Goal: Information Seeking & Learning: Learn about a topic

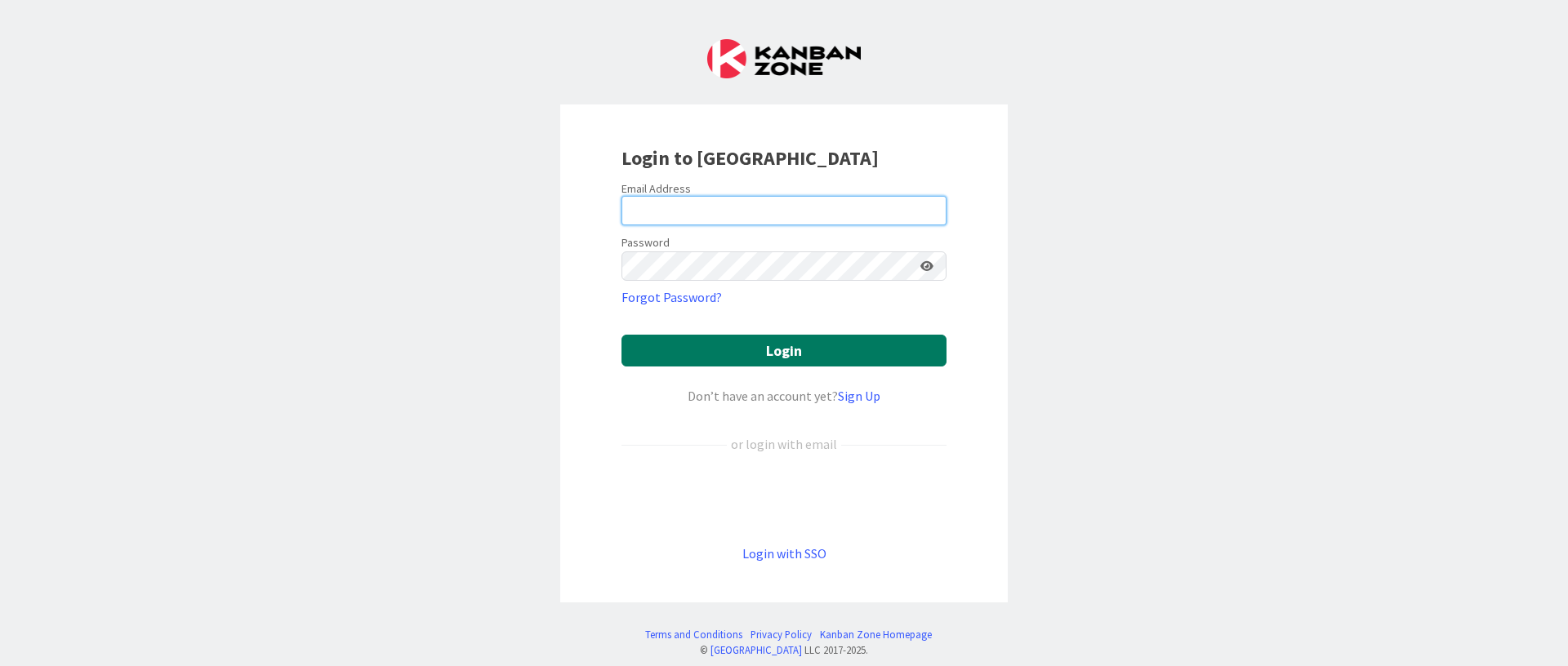
type input "[PERSON_NAME][EMAIL_ADDRESS][DOMAIN_NAME]"
click at [756, 353] on button "Login" at bounding box center [784, 350] width 325 height 31
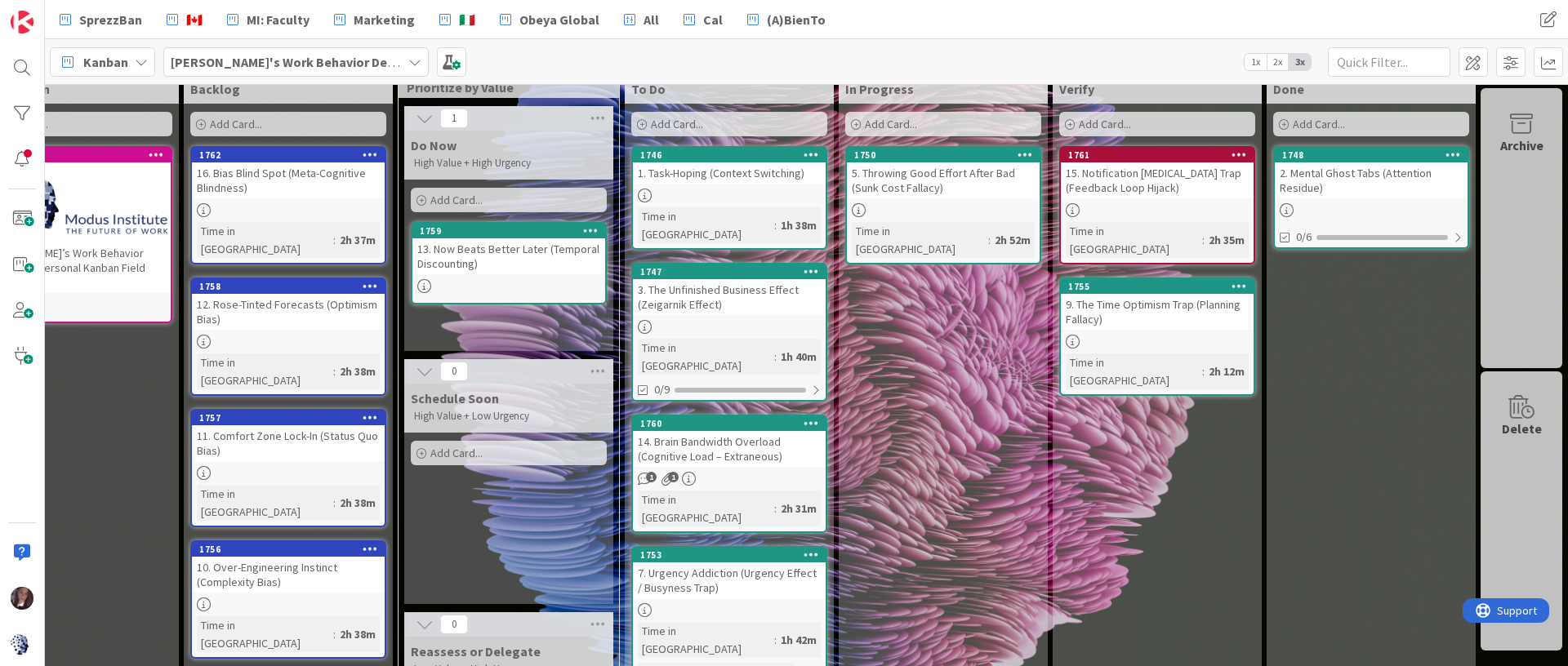
scroll to position [0, 81]
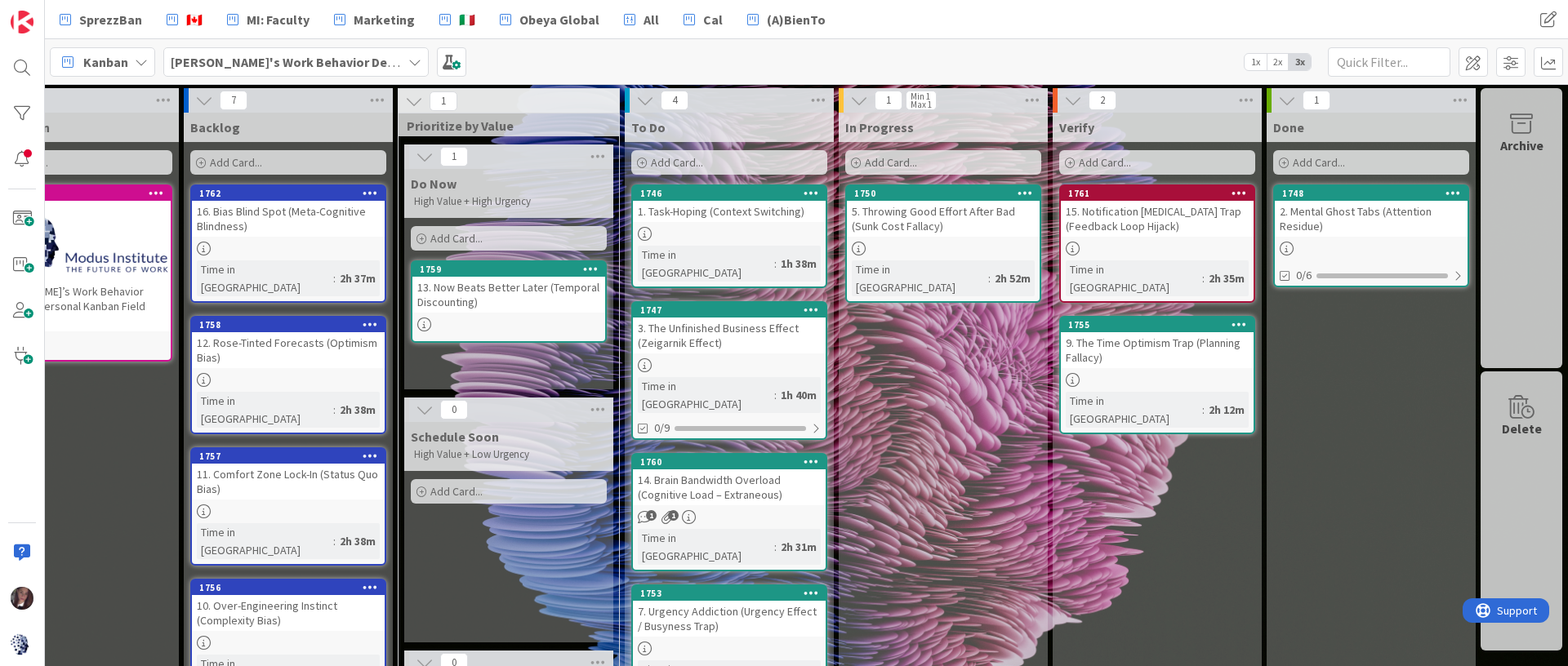
click at [428, 321] on icon at bounding box center [424, 324] width 14 height 14
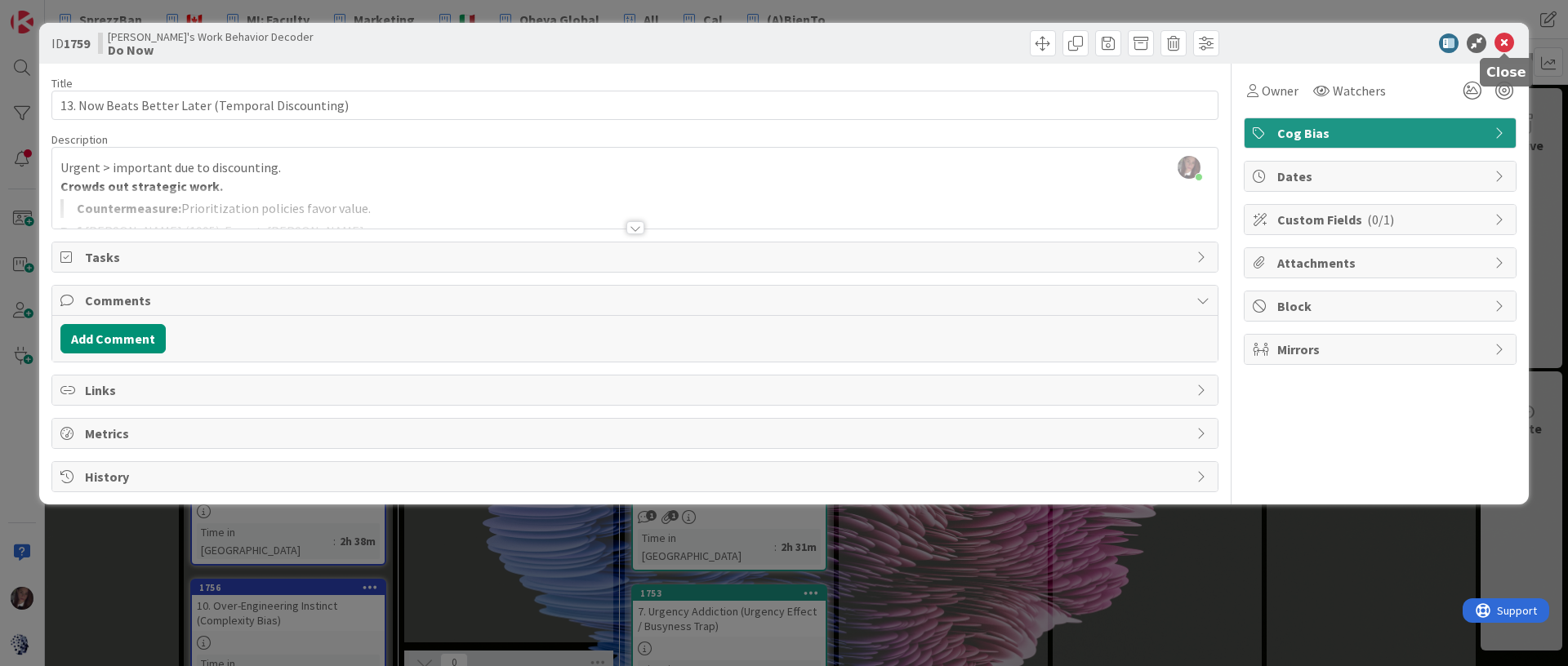
click at [1503, 38] on icon at bounding box center [1504, 43] width 20 height 20
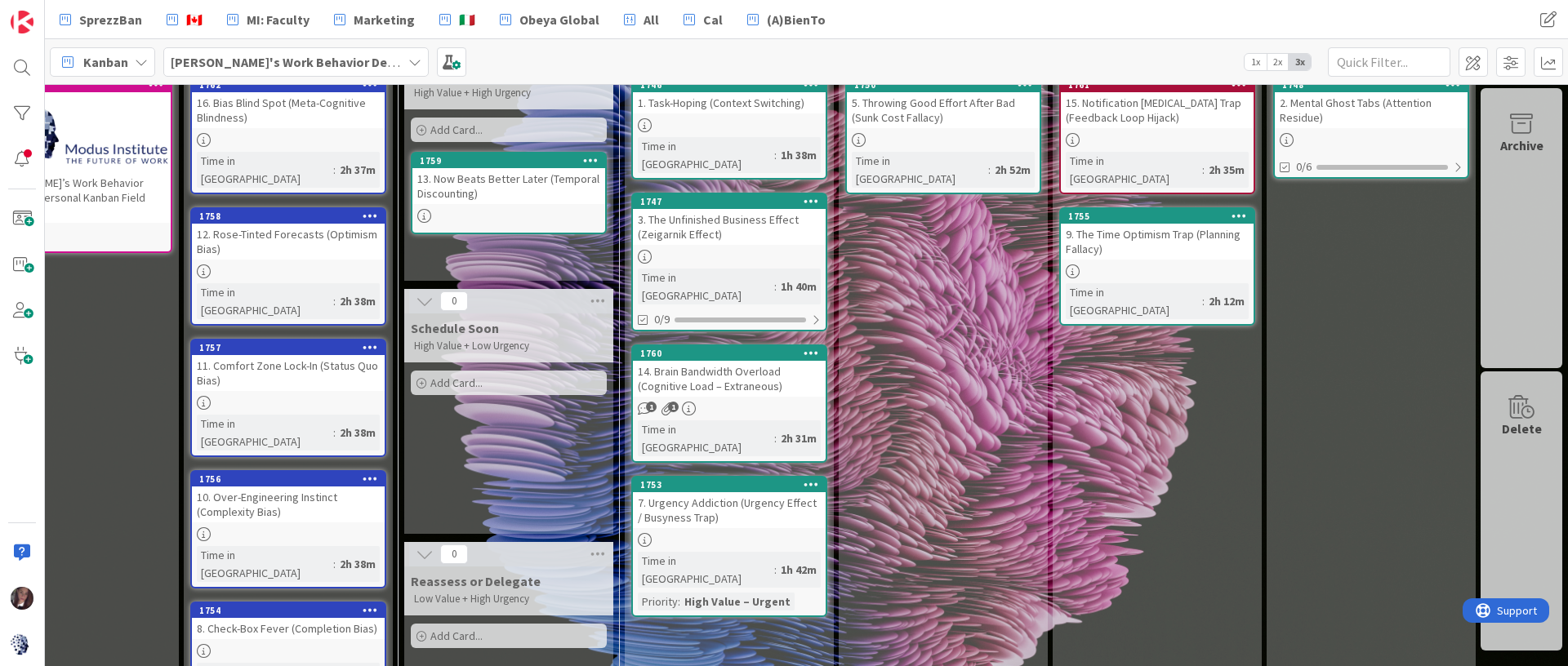
scroll to position [115, 81]
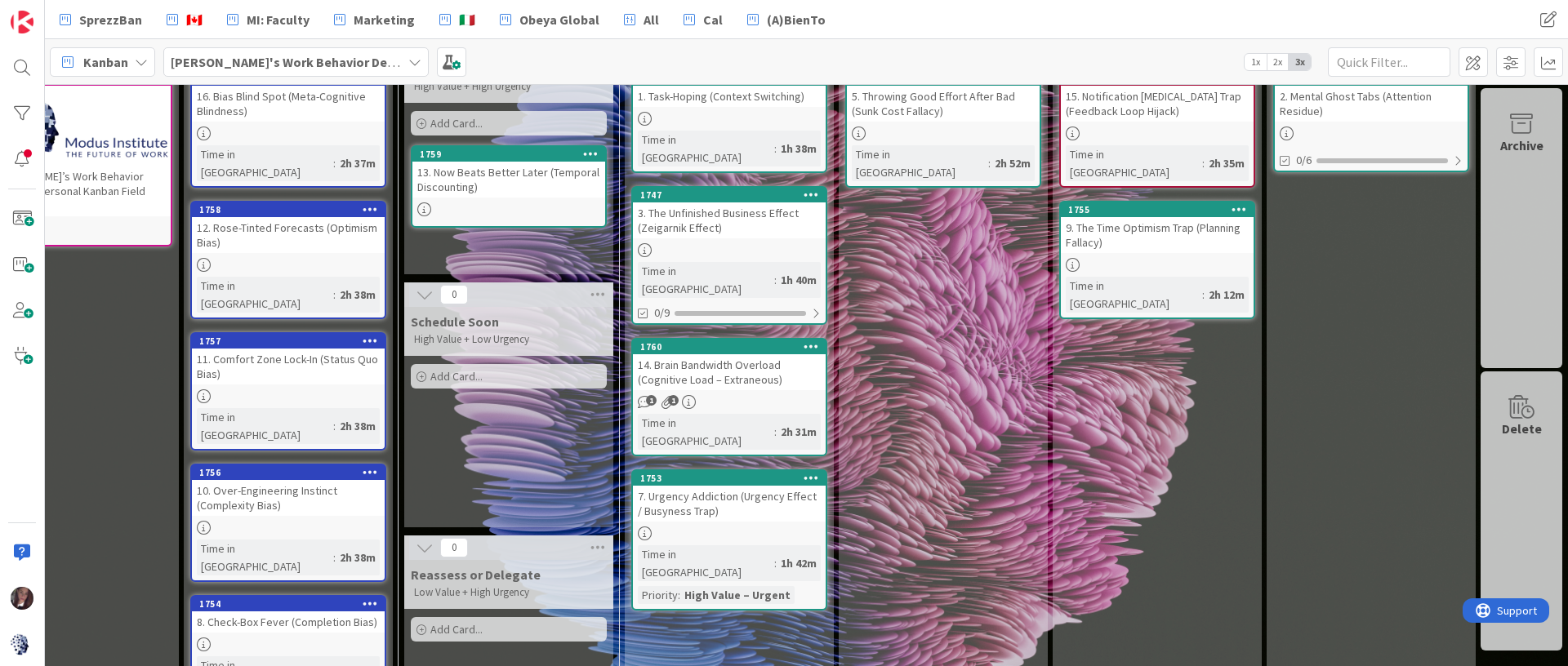
click at [738, 110] on link "1746 1. Task-Hoping (Context Switching) Time in Column : 1h 38m" at bounding box center [729, 121] width 196 height 104
click at [737, 110] on div "1 Information Add Card... 1751 Tonianne’s Work Behavior Decoder & Personal Kanb…" at bounding box center [806, 375] width 1523 height 582
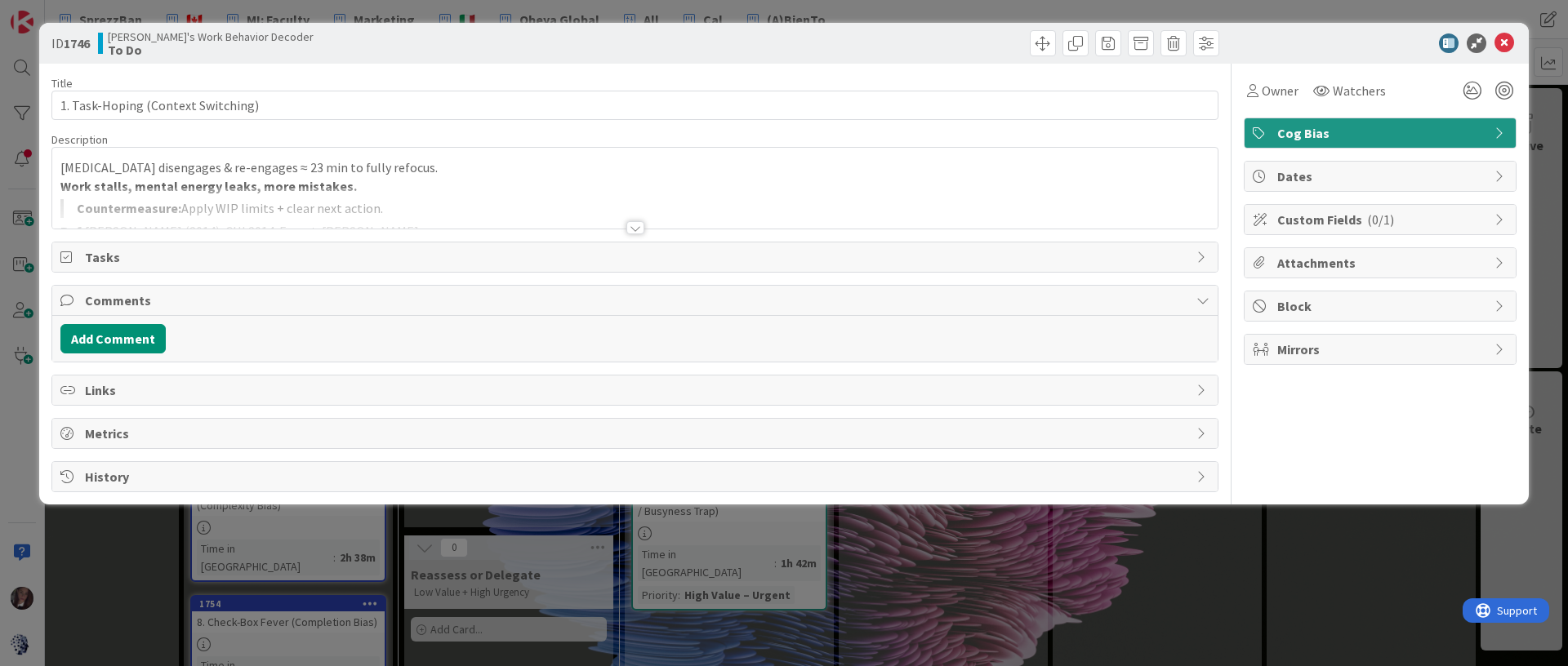
click at [281, 188] on div at bounding box center [635, 208] width 1165 height 42
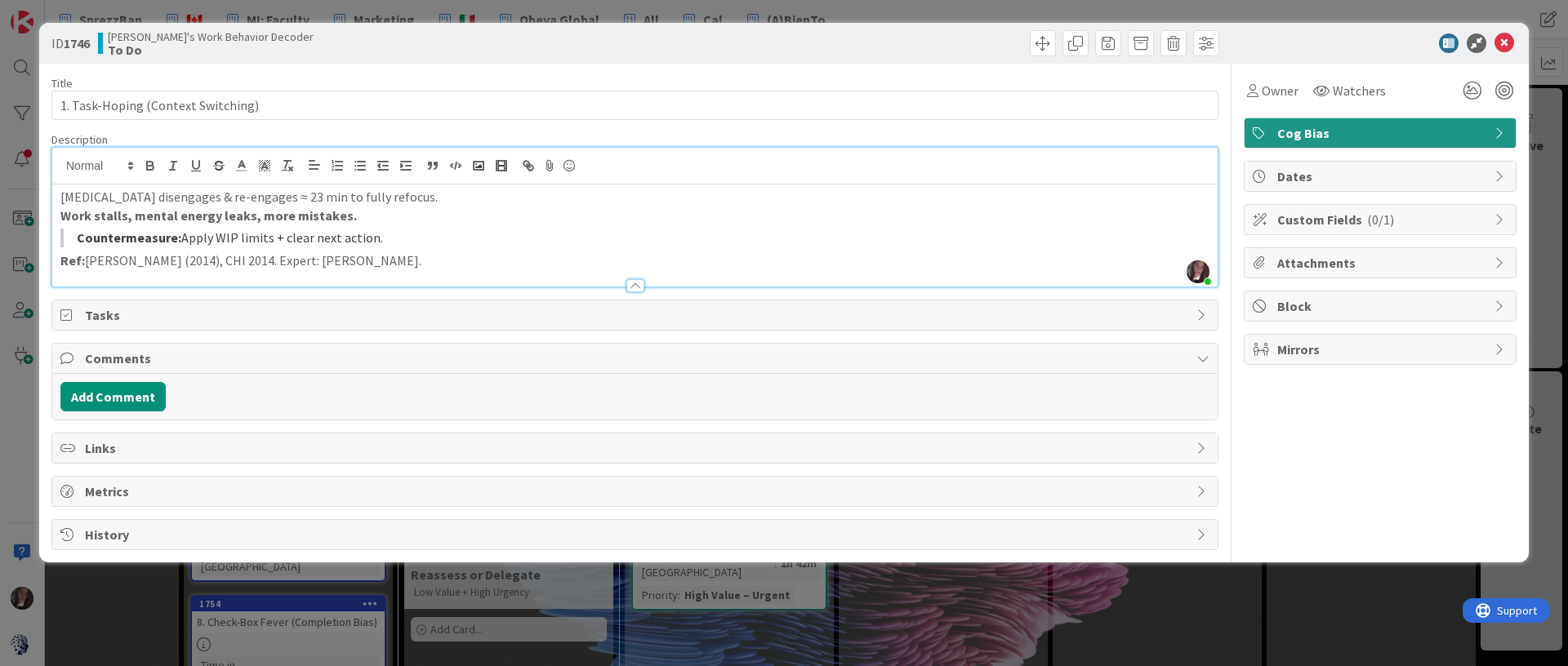
click at [281, 188] on p "Prefrontal cortex disengages & re-engages ≈ 23 min to fully refocus." at bounding box center [635, 198] width 1149 height 19
drag, startPoint x: 1503, startPoint y: 41, endPoint x: 1346, endPoint y: 30, distance: 157.4
click at [1503, 41] on icon at bounding box center [1504, 43] width 20 height 20
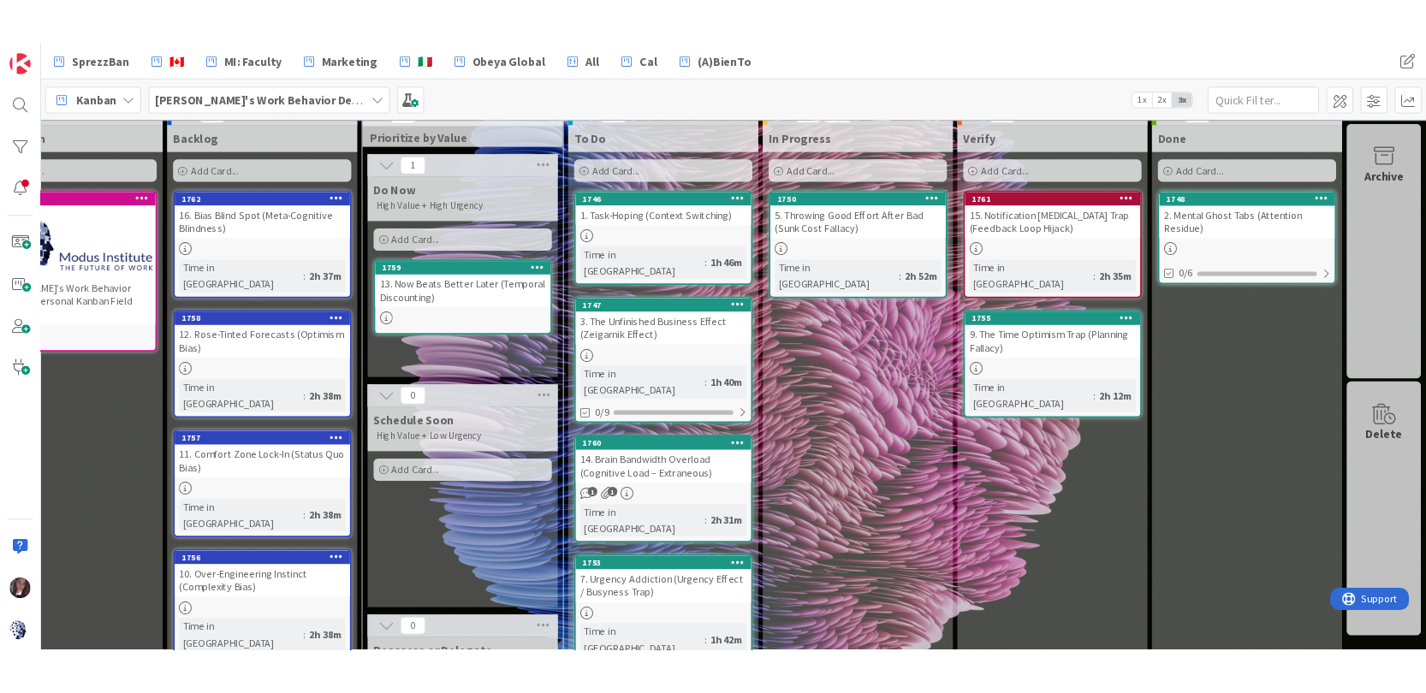
scroll to position [0, 85]
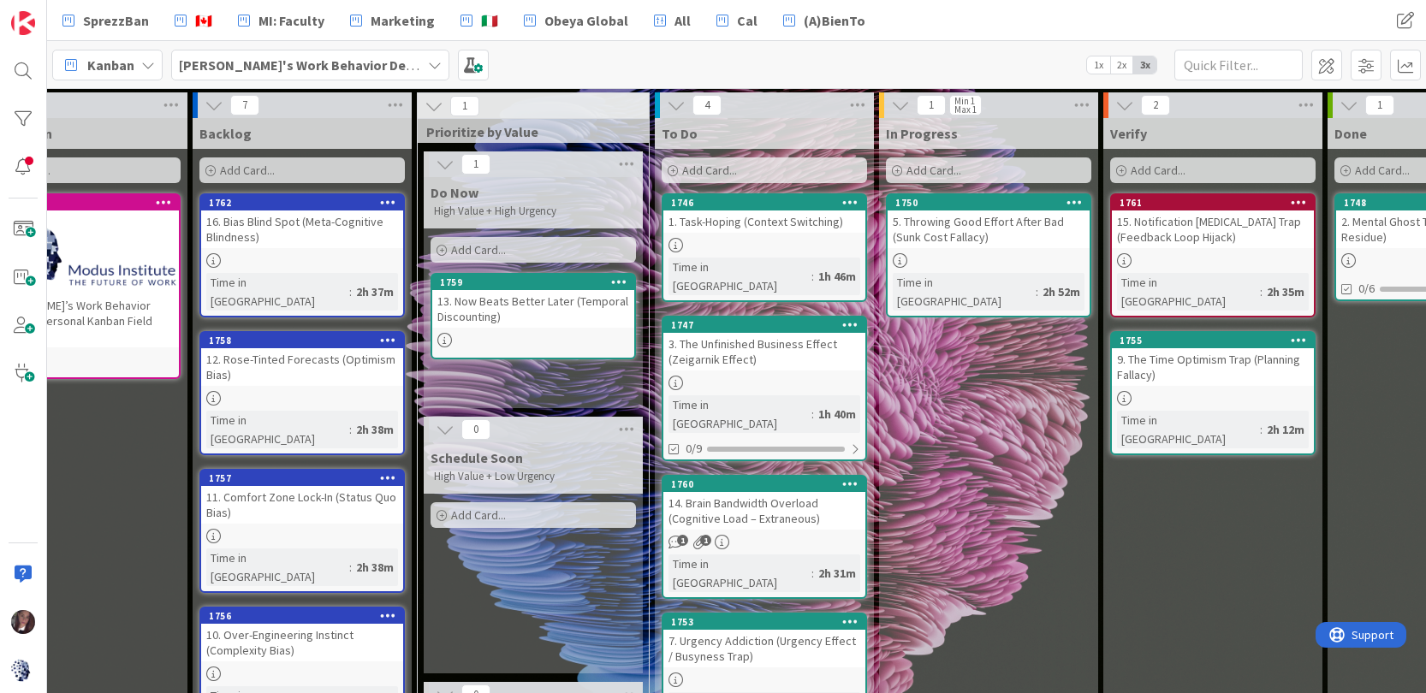
click at [1238, 679] on div "Verify Add Card... 1761 15. Notification Dopamine Trap (Feedback Loop Hijack) T…" at bounding box center [1212, 666] width 219 height 1096
click at [1121, 67] on span "2x" at bounding box center [1121, 64] width 23 height 17
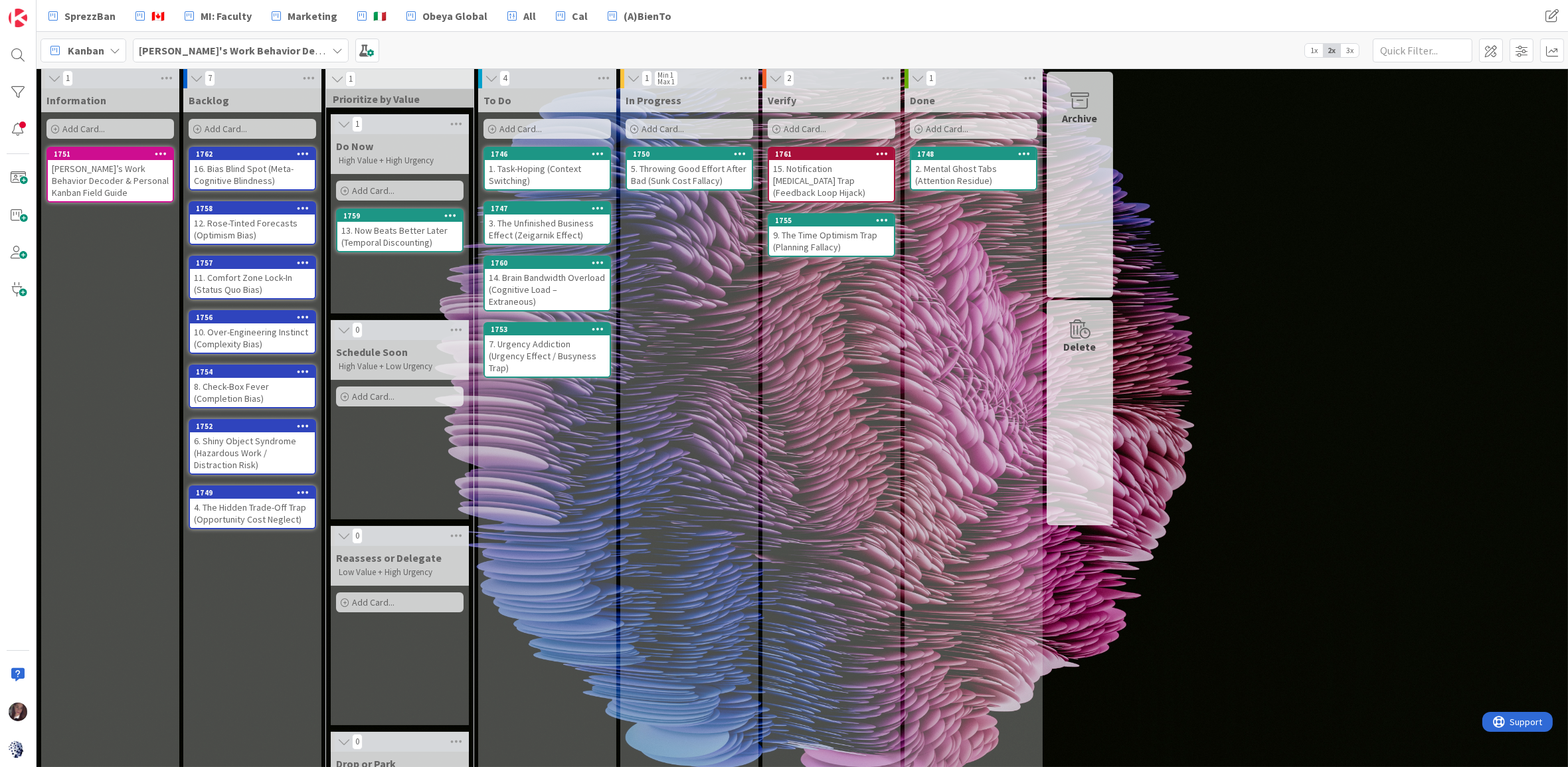
scroll to position [0, 0]
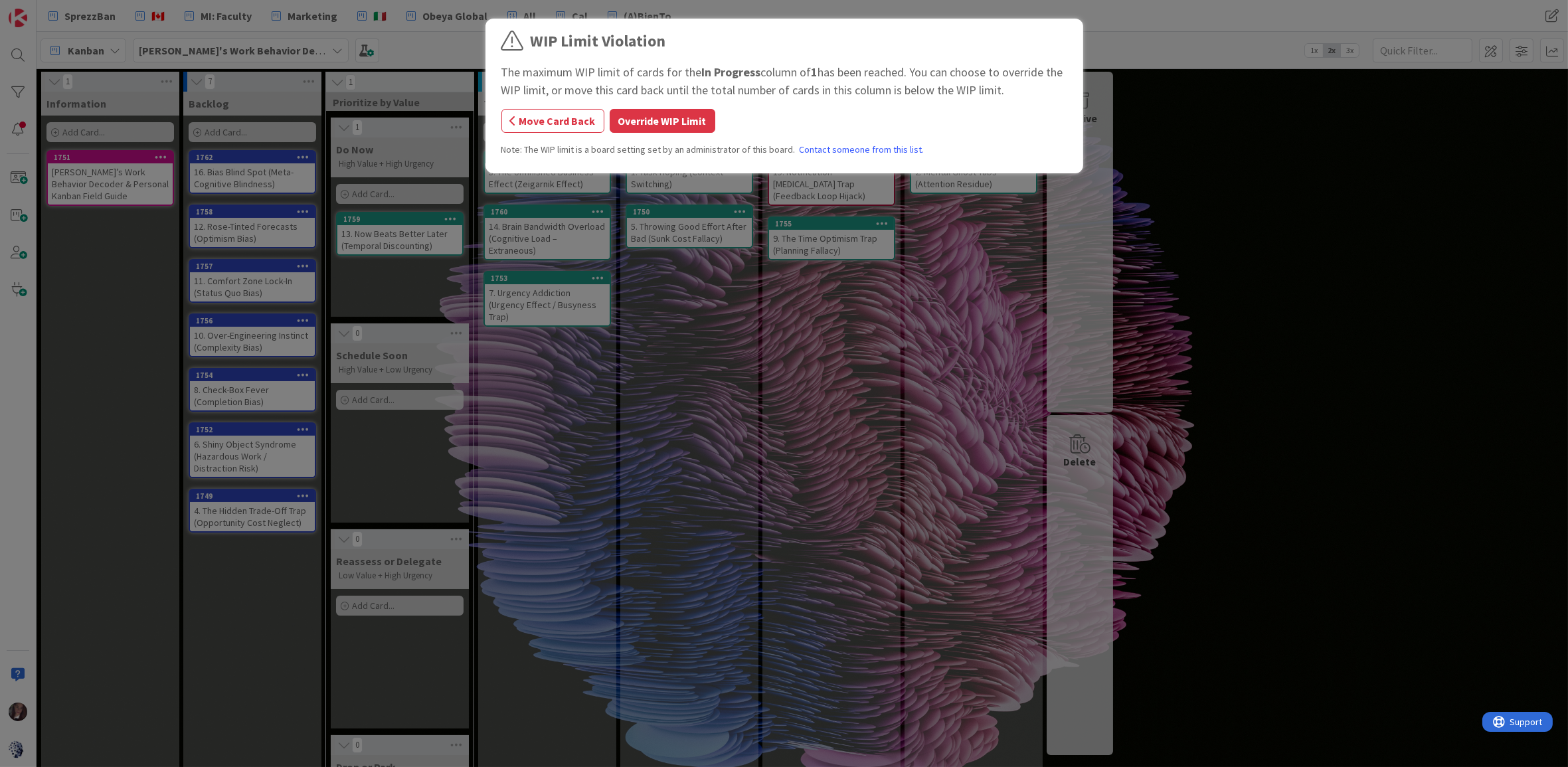
click at [535, 123] on button "Move Card Back" at bounding box center [552, 120] width 103 height 24
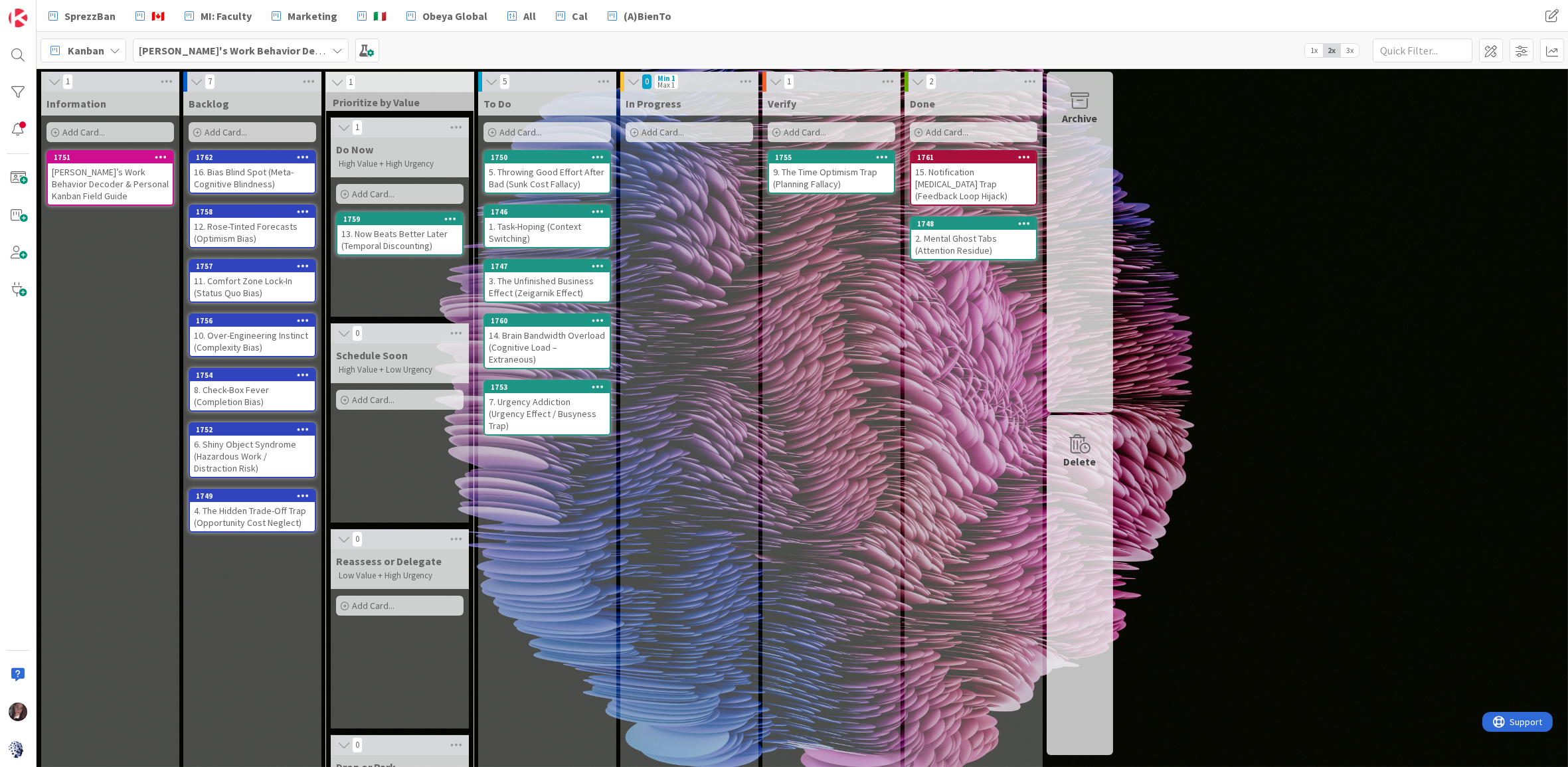
click at [393, 233] on div "13. Now Beats Better Later (Temporal Discounting)" at bounding box center [400, 240] width 125 height 29
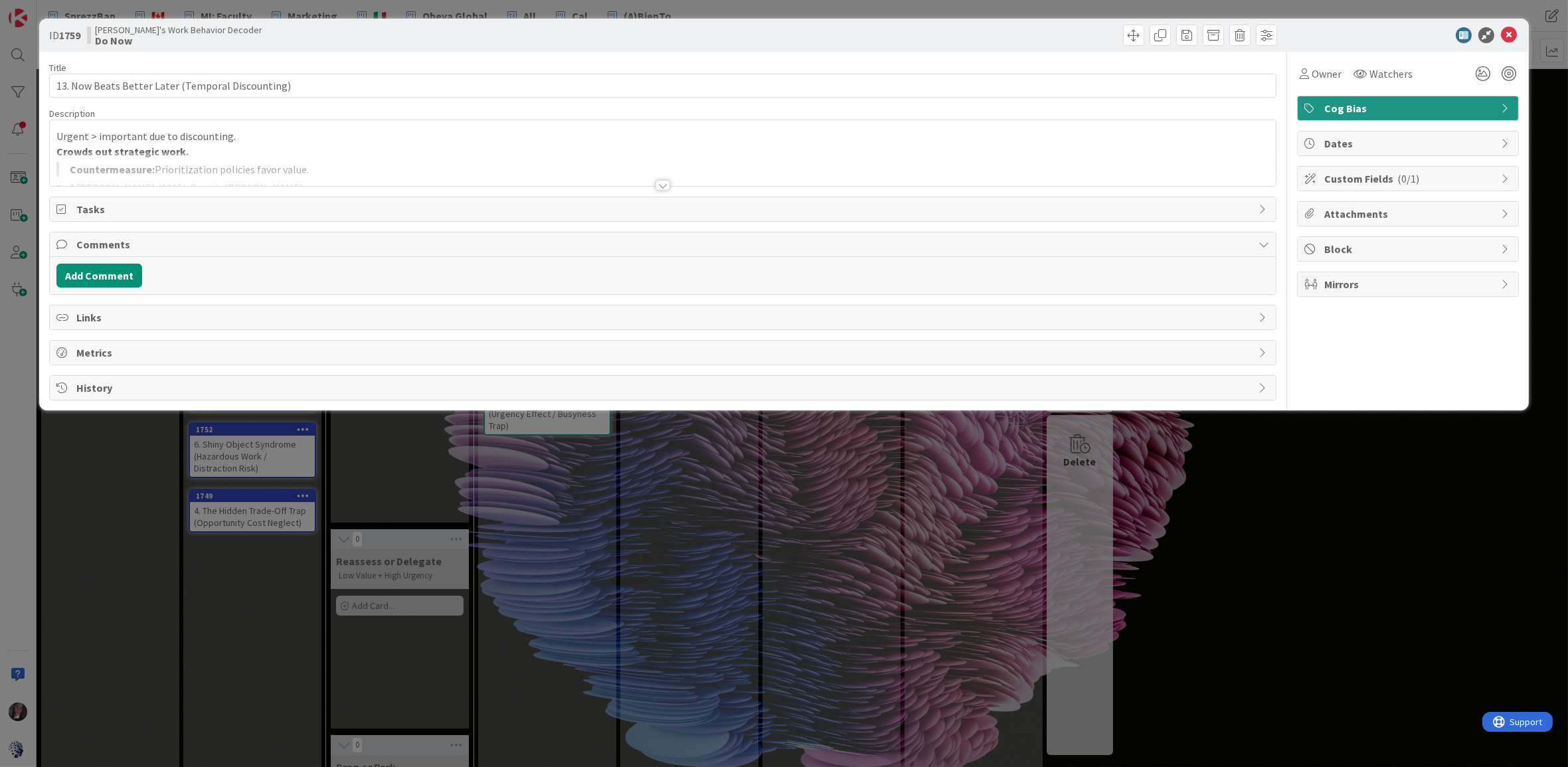
type input "13. Now Beats Better Later (Temporal Discounting)"
click at [1274, 32] on icon at bounding box center [1508, 35] width 16 height 16
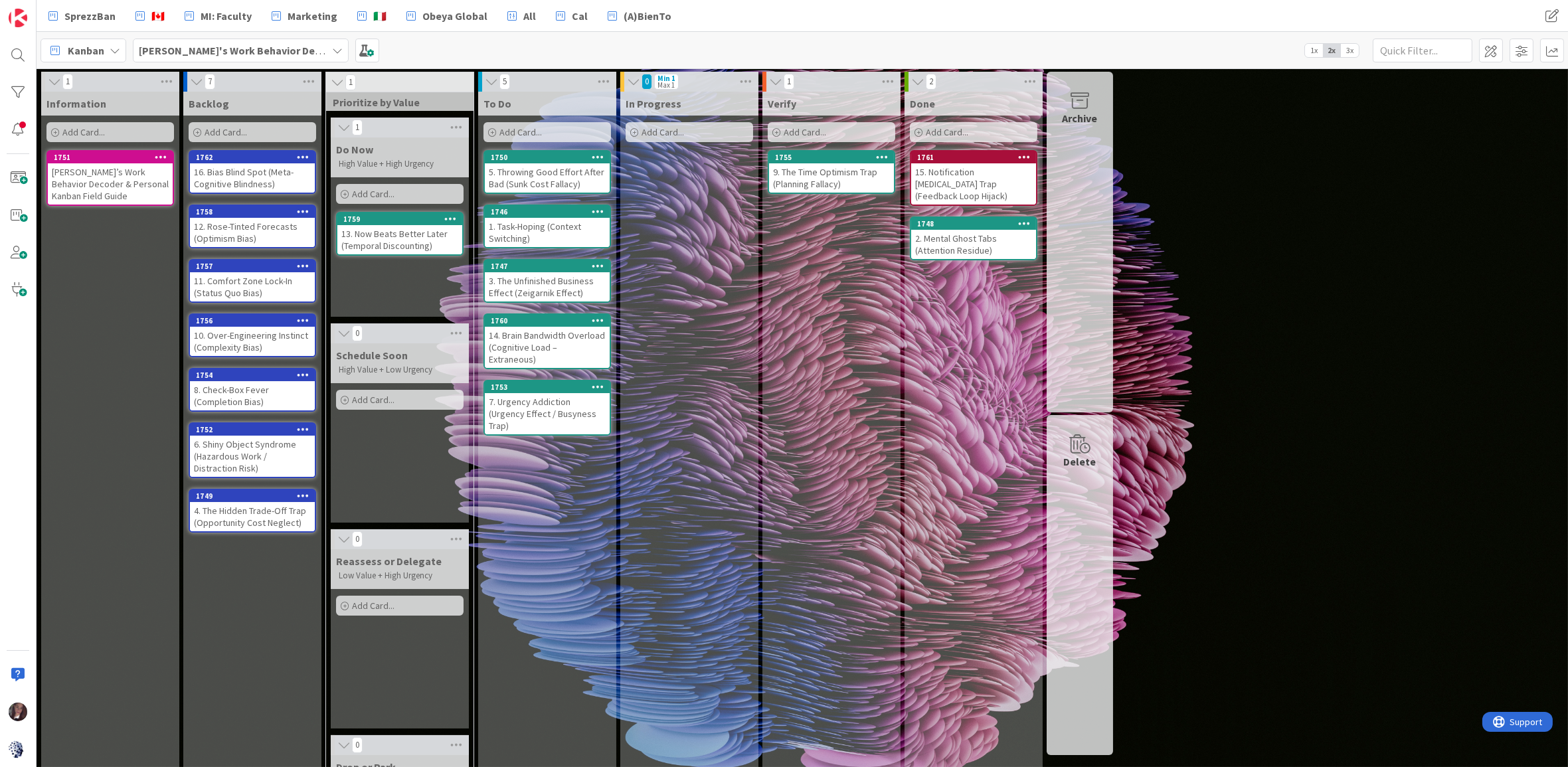
click at [823, 168] on div "9. The Time Optimism Trap (Planning Fallacy)" at bounding box center [831, 178] width 125 height 29
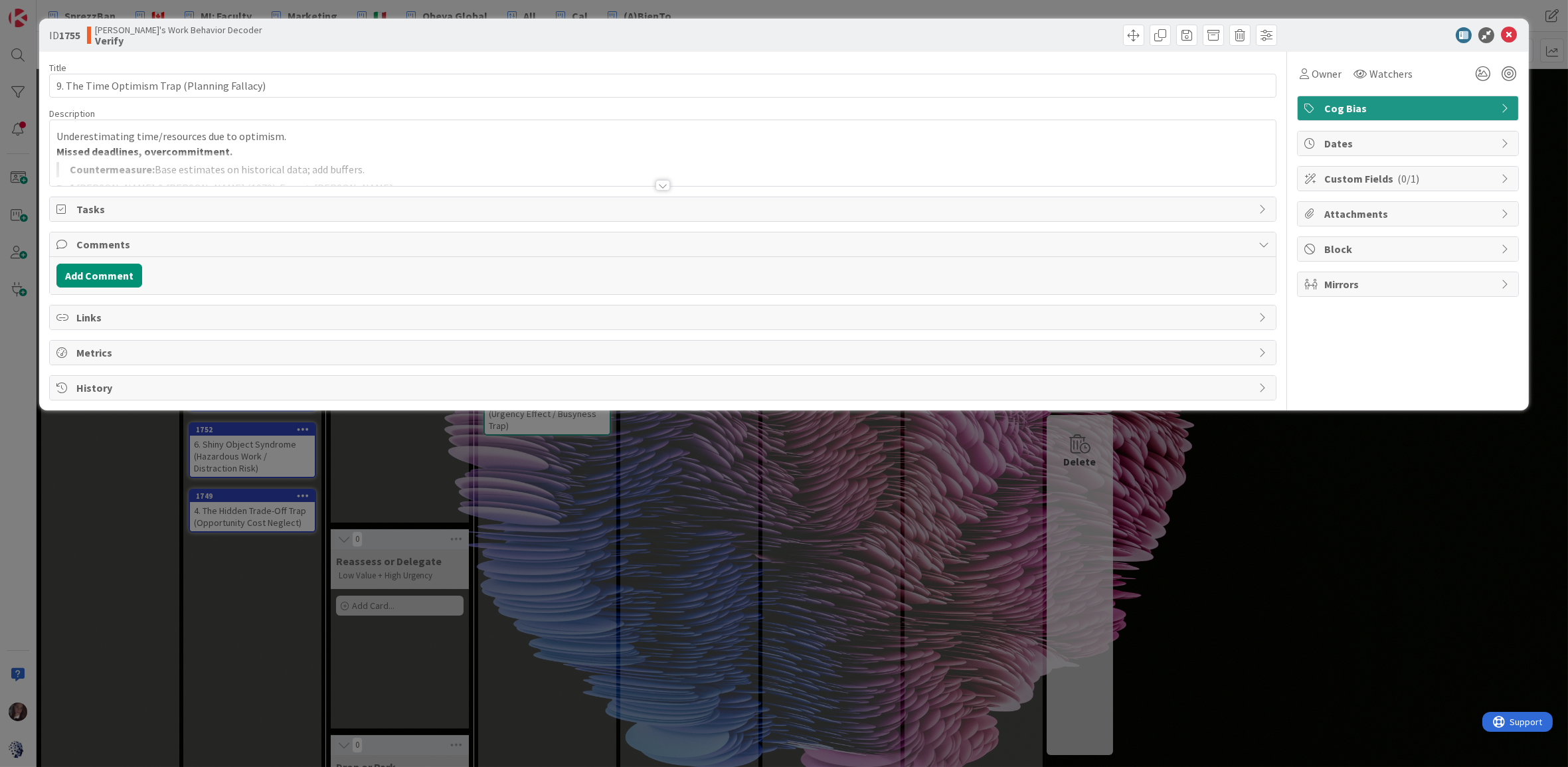
type input "9. The Time Optimism Trap (Planning Fallacy)"
click at [1274, 39] on icon at bounding box center [1508, 35] width 16 height 16
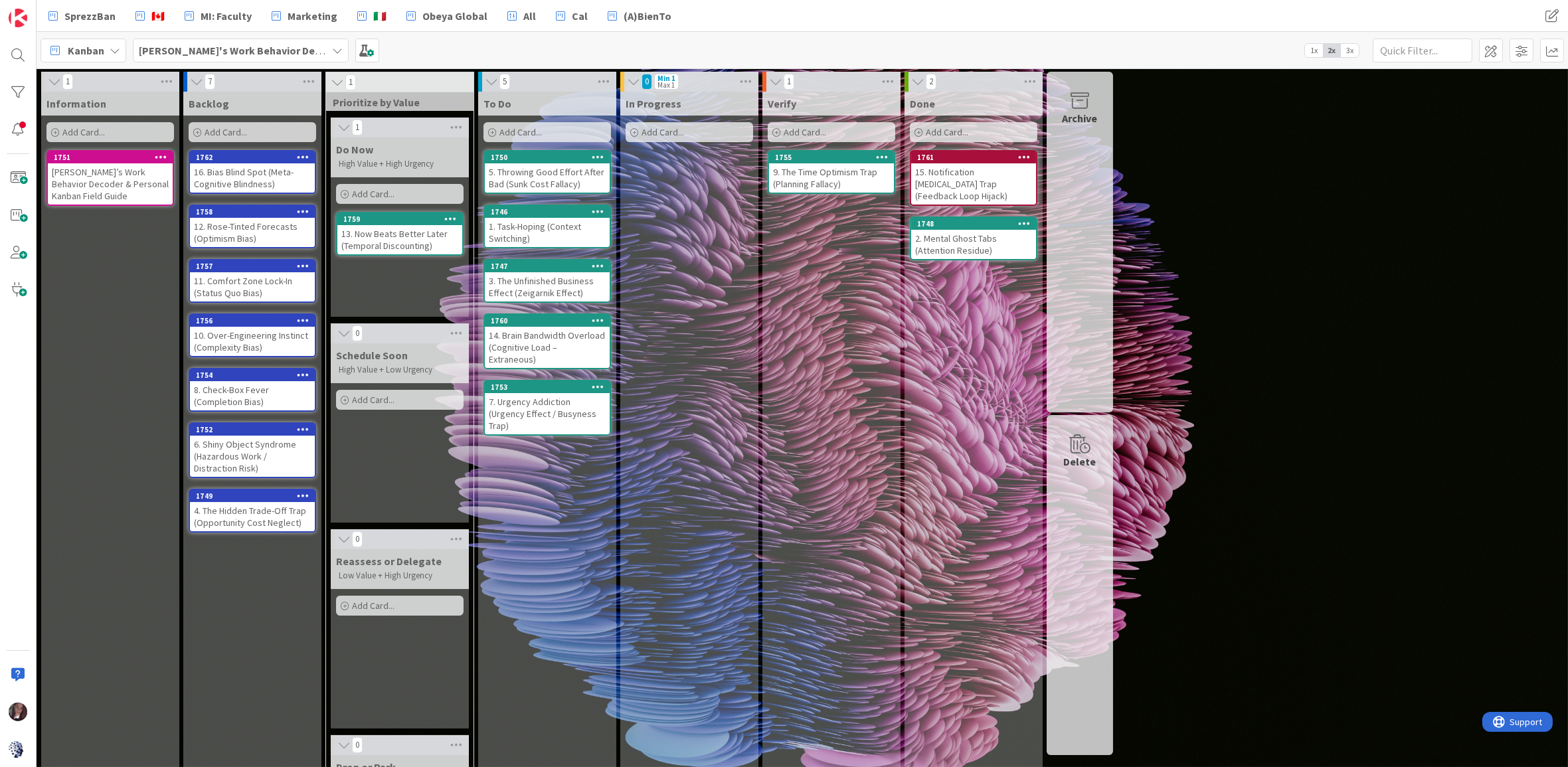
click at [1274, 50] on span "3x" at bounding box center [1349, 50] width 18 height 13
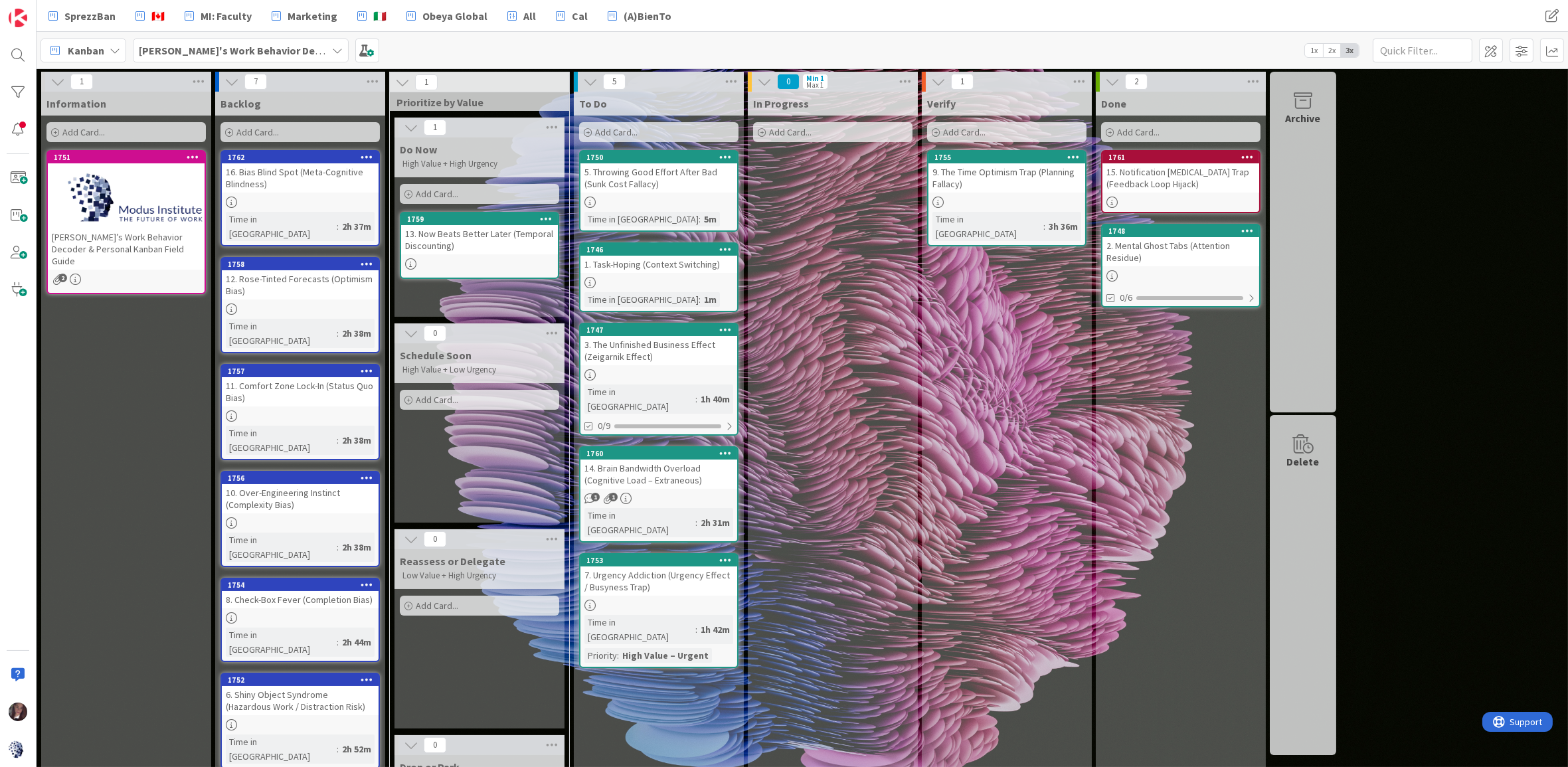
click at [1027, 181] on div "9. The Time Optimism Trap (Planning Fallacy)" at bounding box center [1007, 178] width 157 height 29
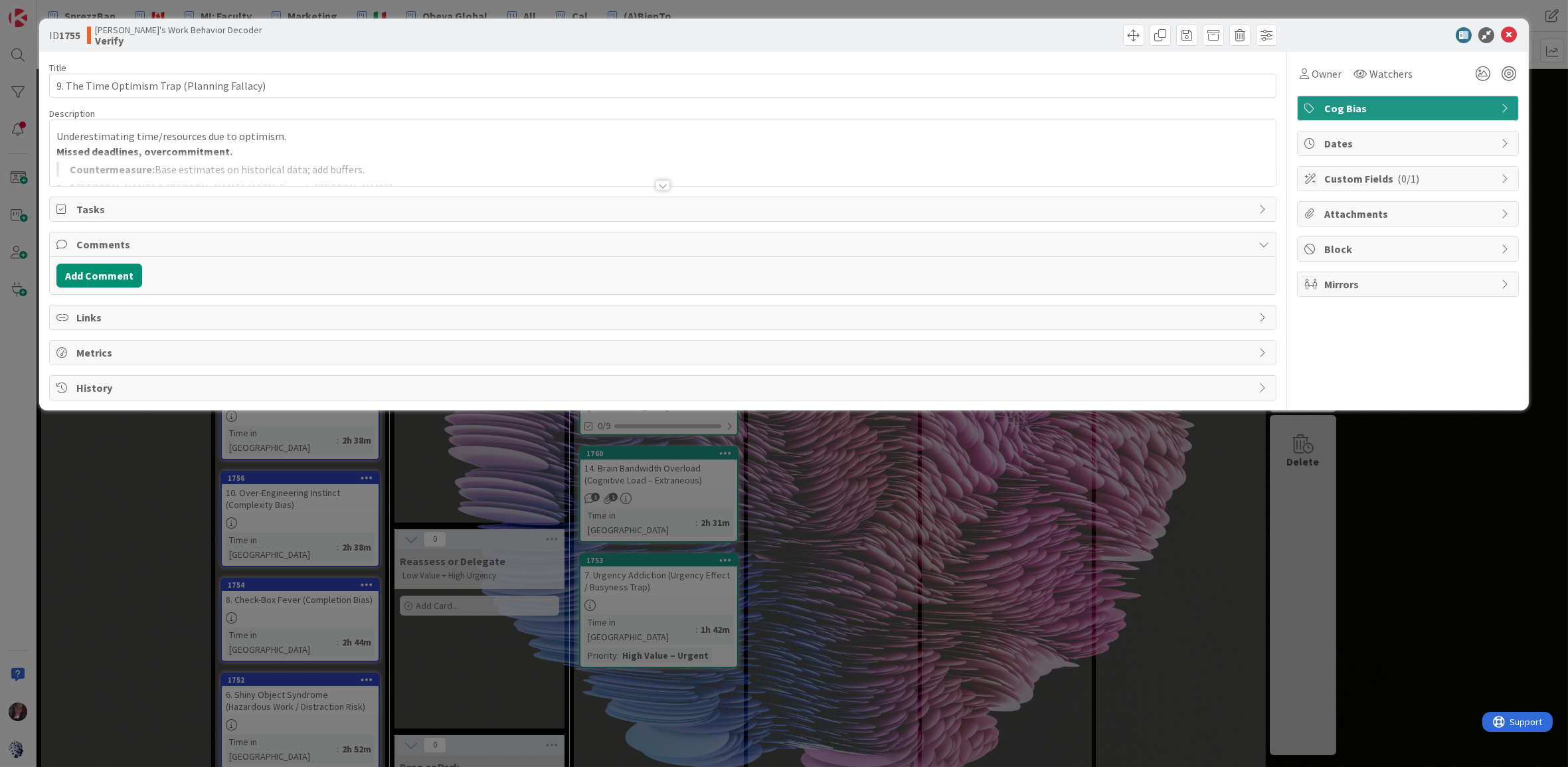
type input "9. The Time Optimism Trap (Planning Fallacy)"
click at [1274, 35] on icon at bounding box center [1508, 35] width 16 height 16
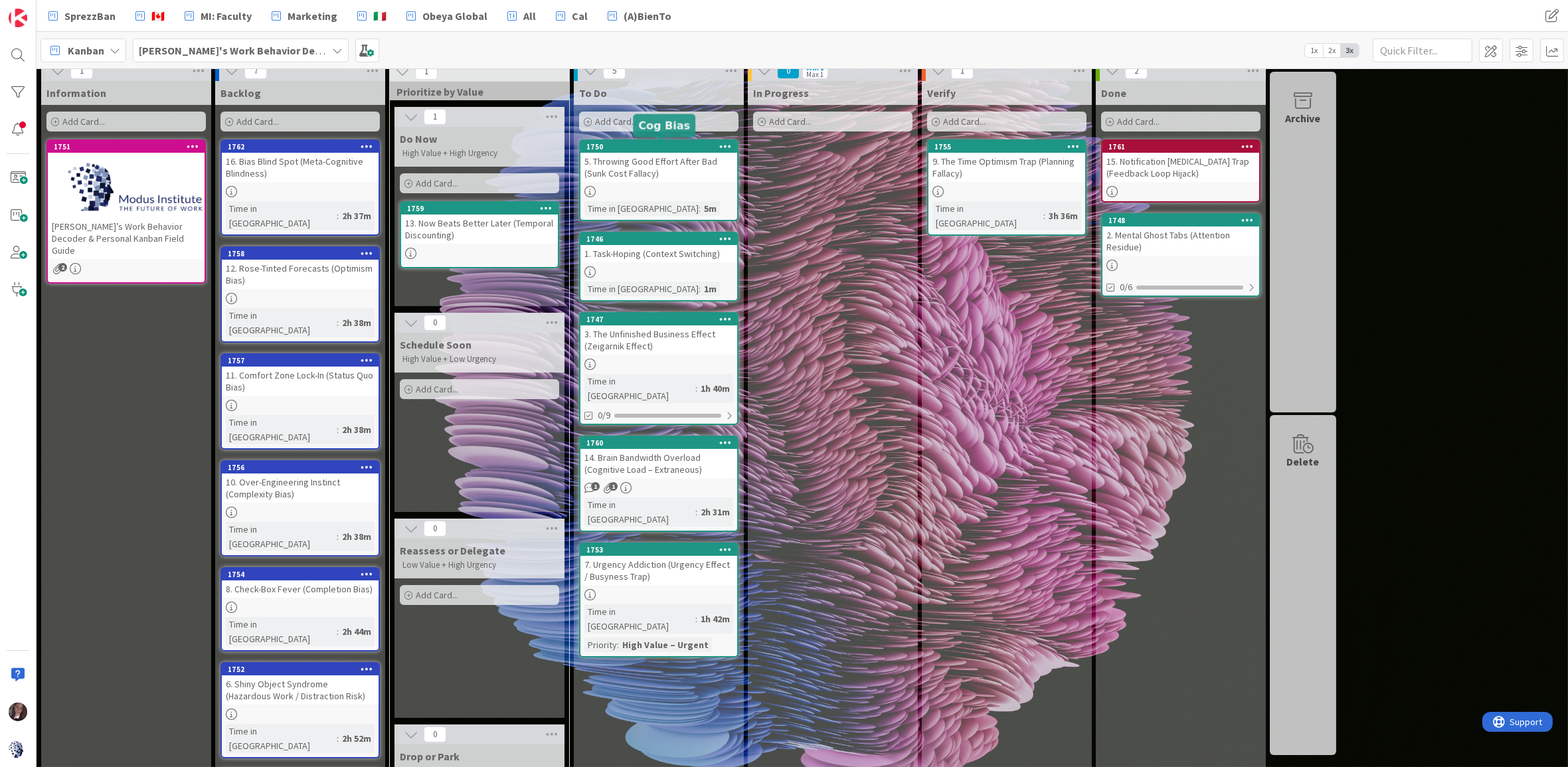
scroll to position [12, 0]
click at [659, 325] on div "3. The Unfinished Business Effect (Zeigarnik Effect)" at bounding box center [659, 340] width 157 height 29
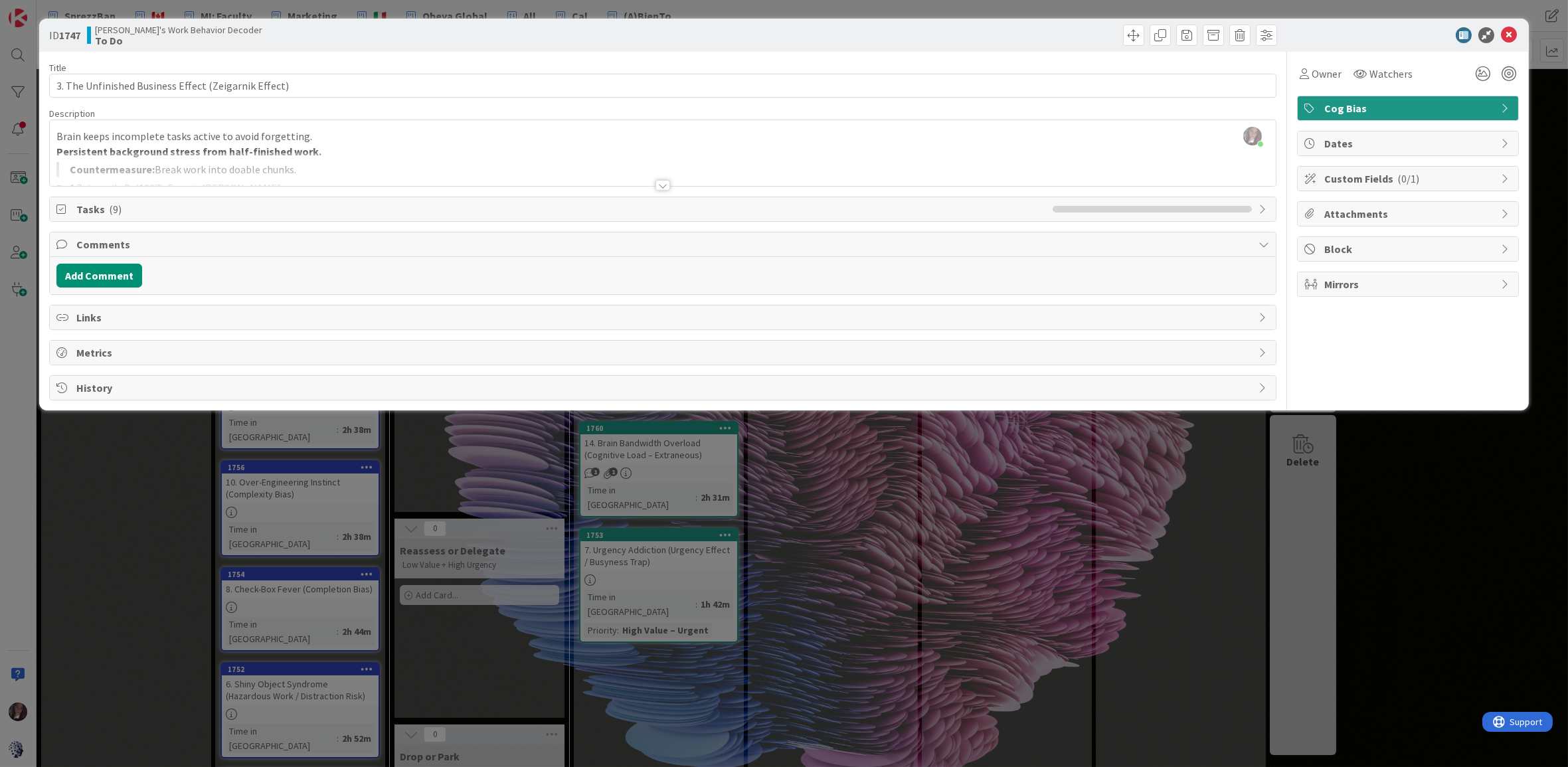
click at [171, 165] on div at bounding box center [663, 169] width 1226 height 34
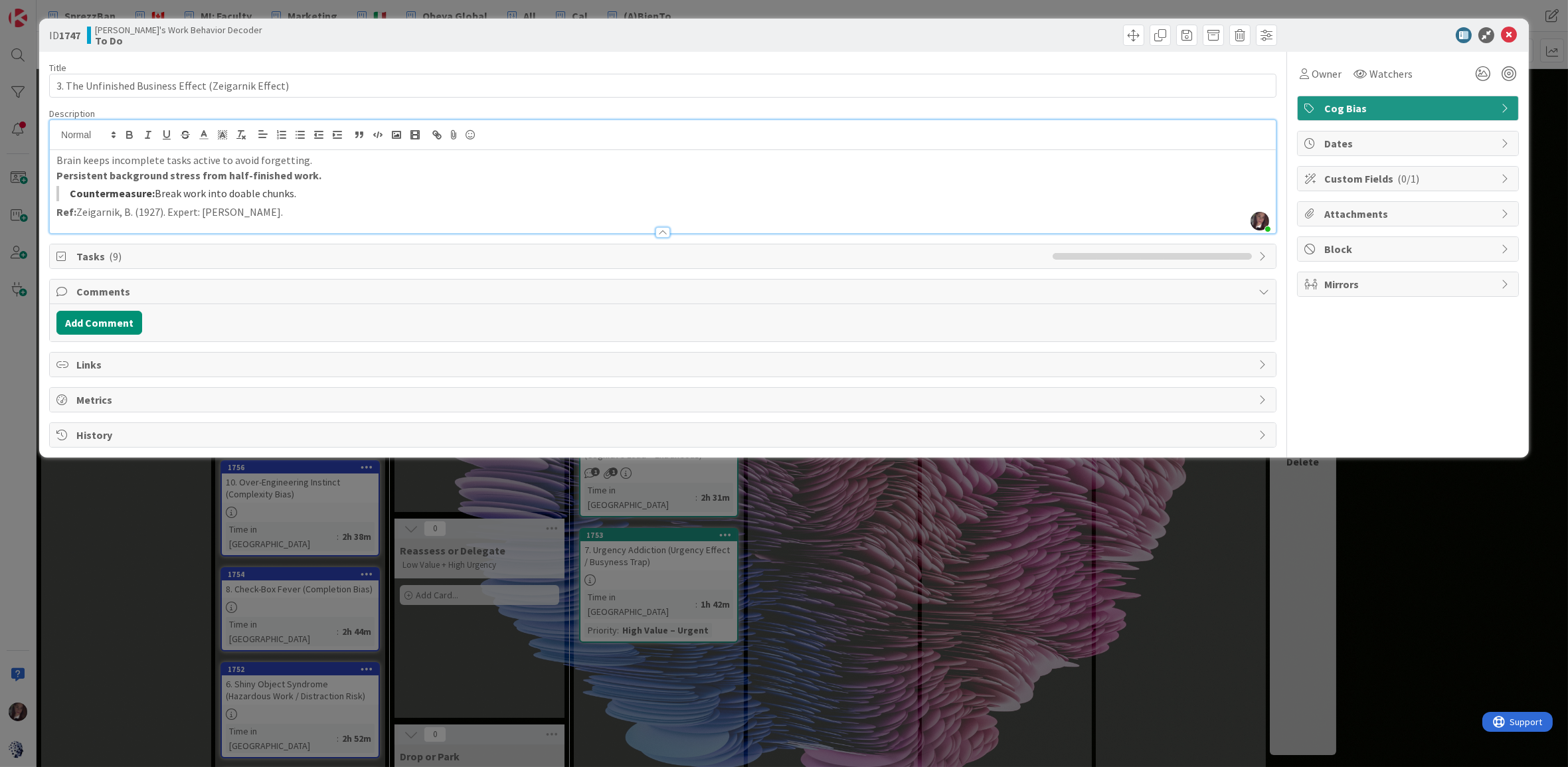
click at [90, 251] on span "Tasks ( 9 )" at bounding box center [561, 256] width 970 height 16
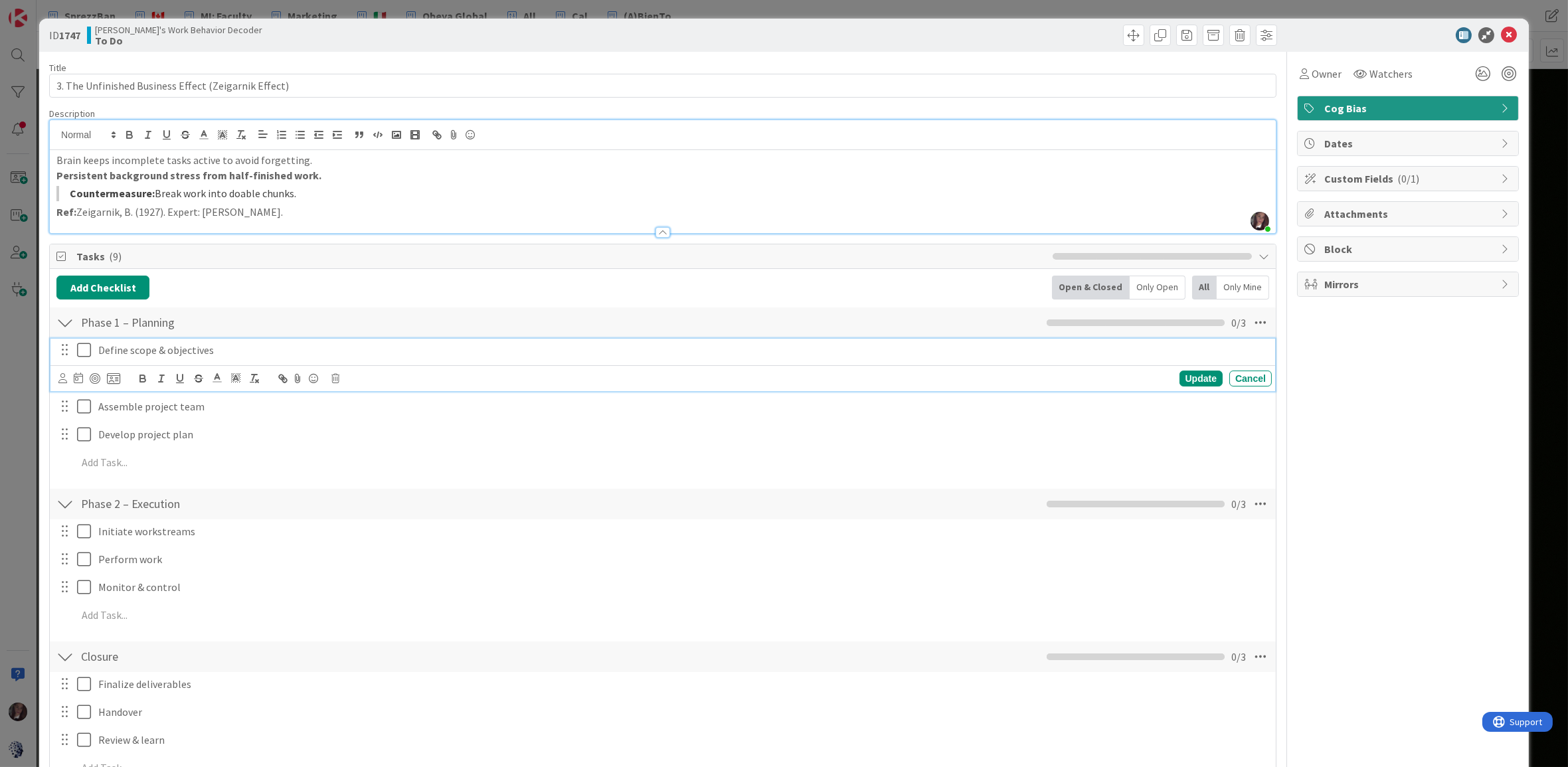
drag, startPoint x: 86, startPoint y: 346, endPoint x: 85, endPoint y: 372, distance: 26.0
click at [87, 346] on icon at bounding box center [87, 350] width 20 height 16
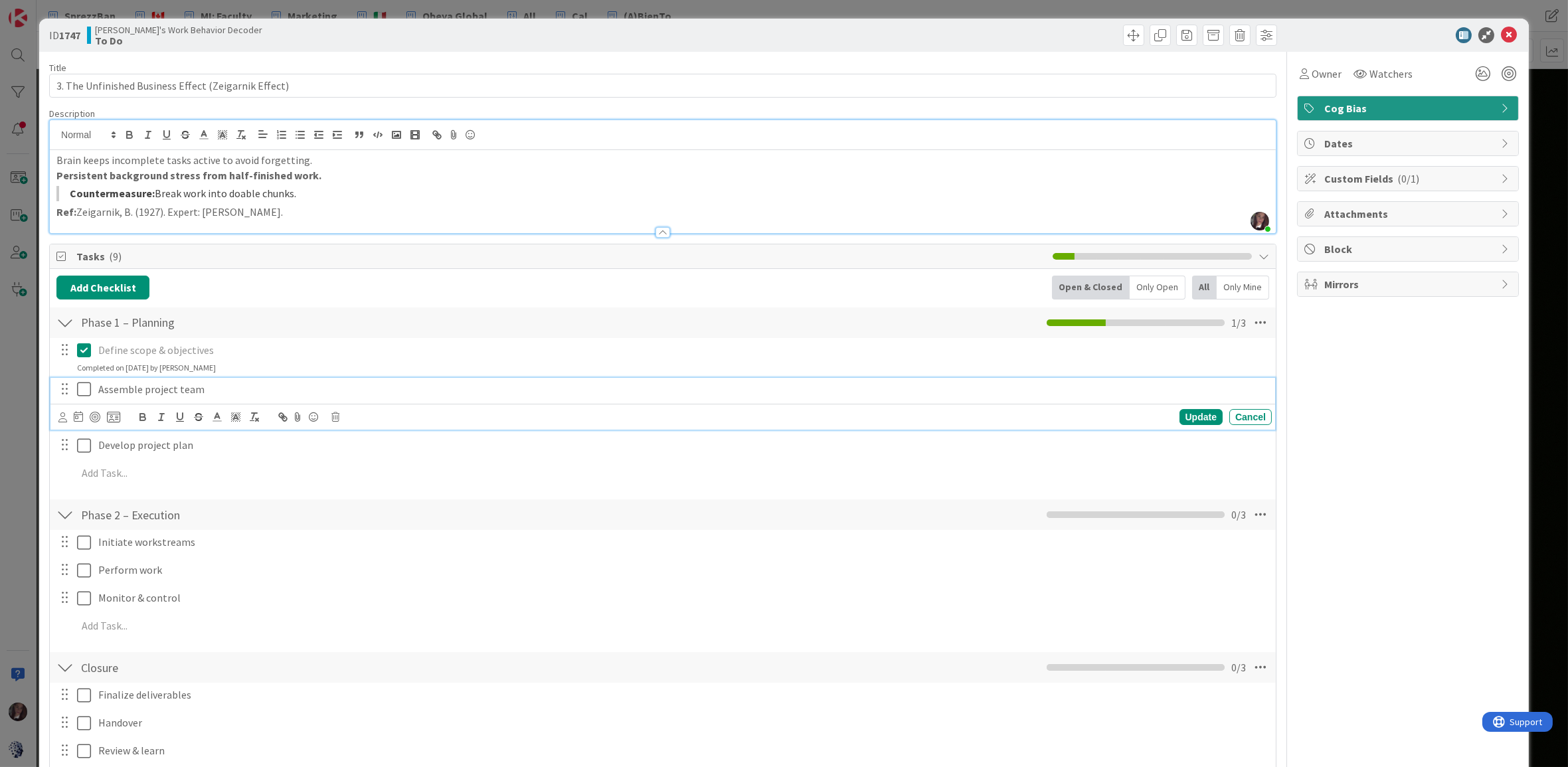
click at [88, 389] on icon at bounding box center [87, 389] width 20 height 16
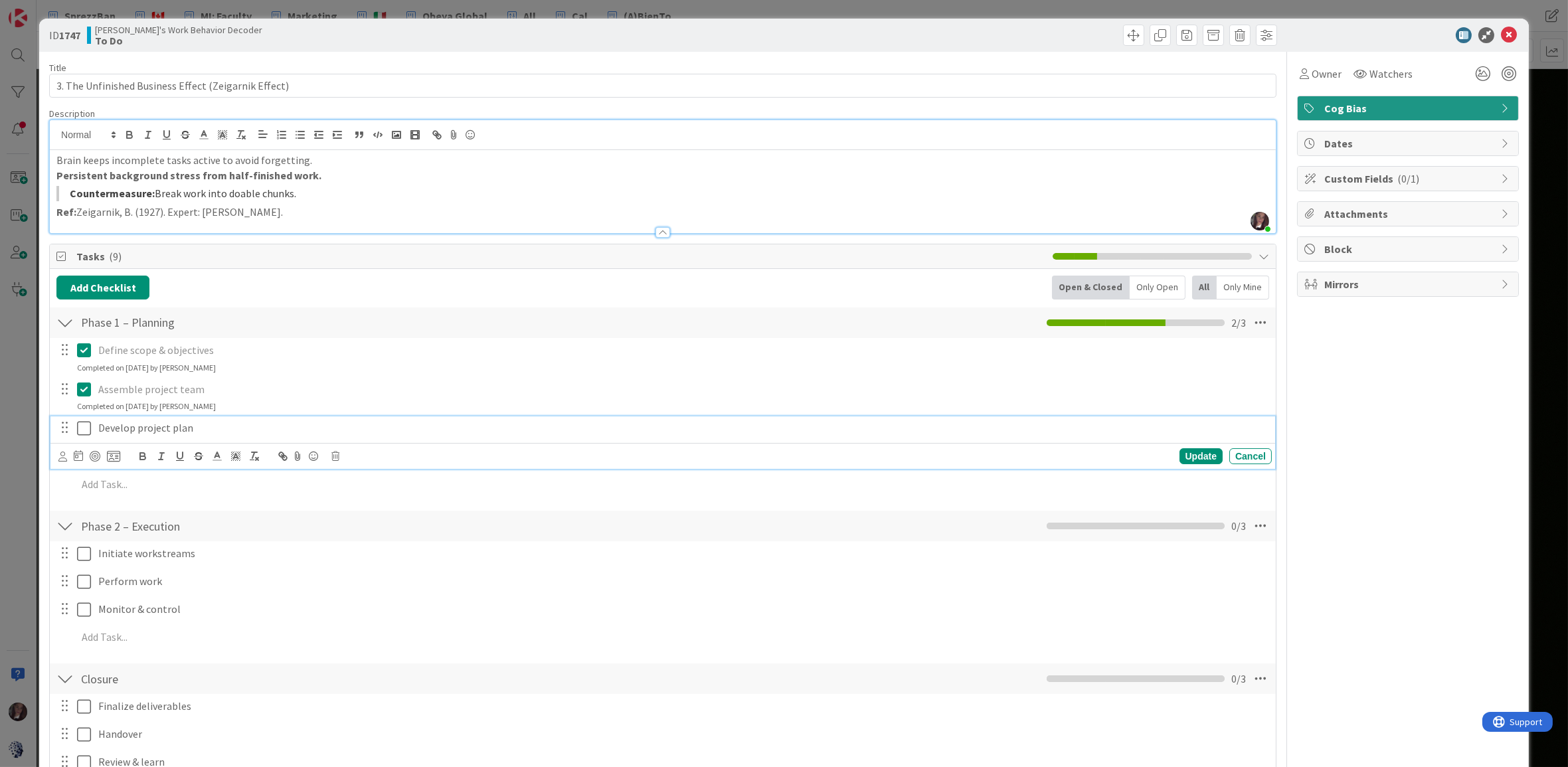
click at [86, 429] on icon at bounding box center [87, 428] width 20 height 16
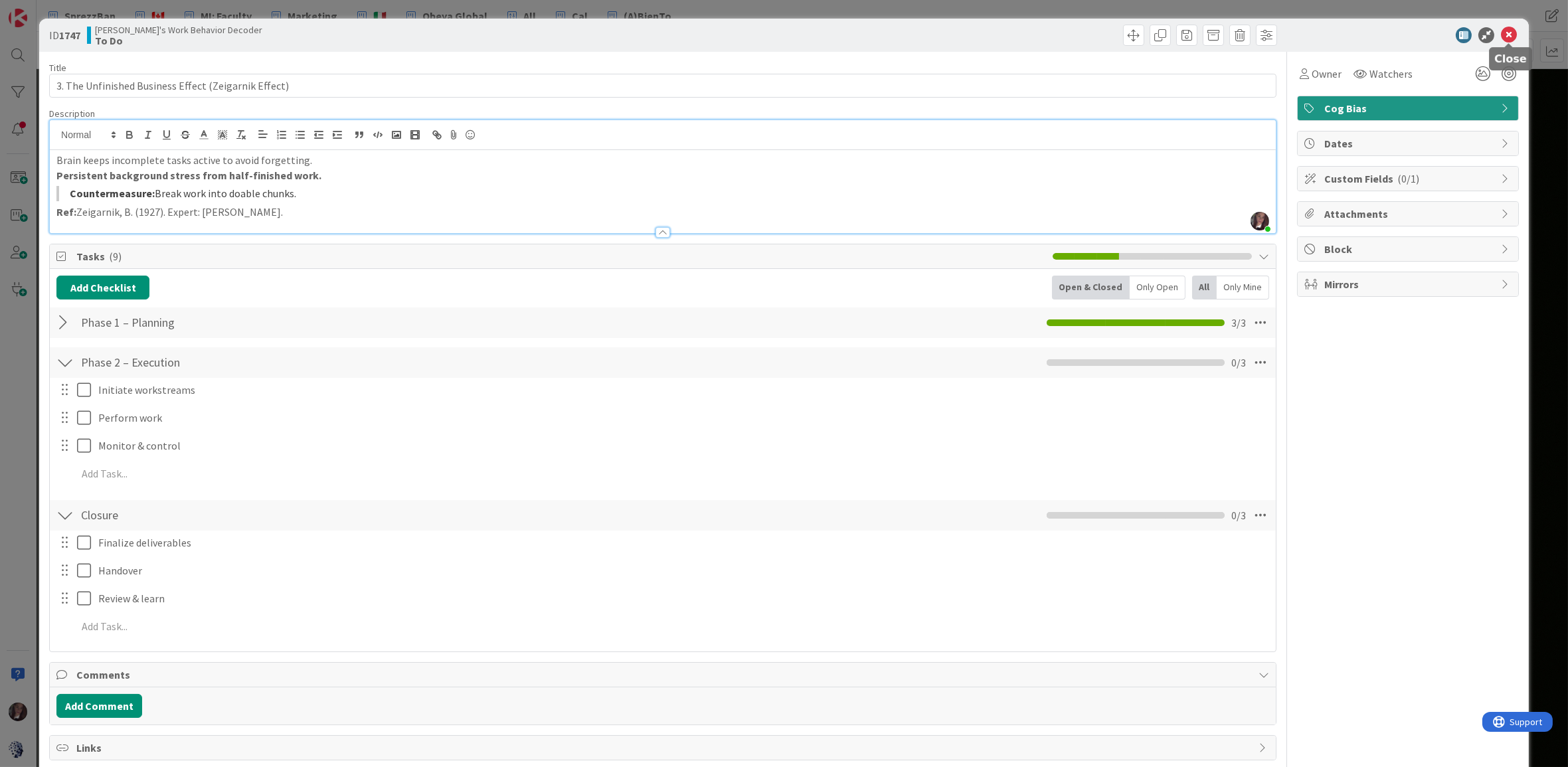
click at [1274, 34] on icon at bounding box center [1508, 35] width 16 height 16
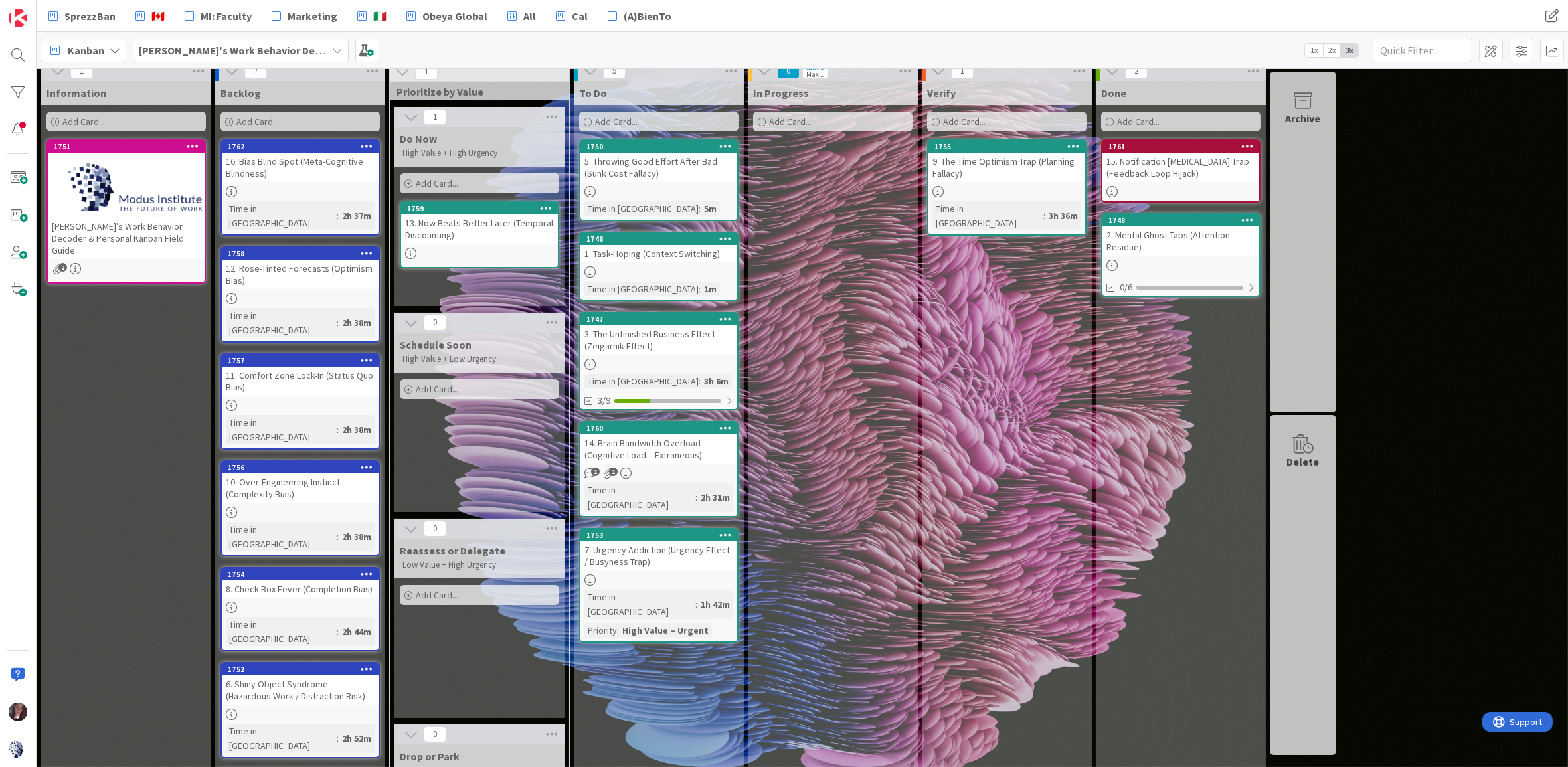
click at [639, 364] on div at bounding box center [659, 364] width 157 height 12
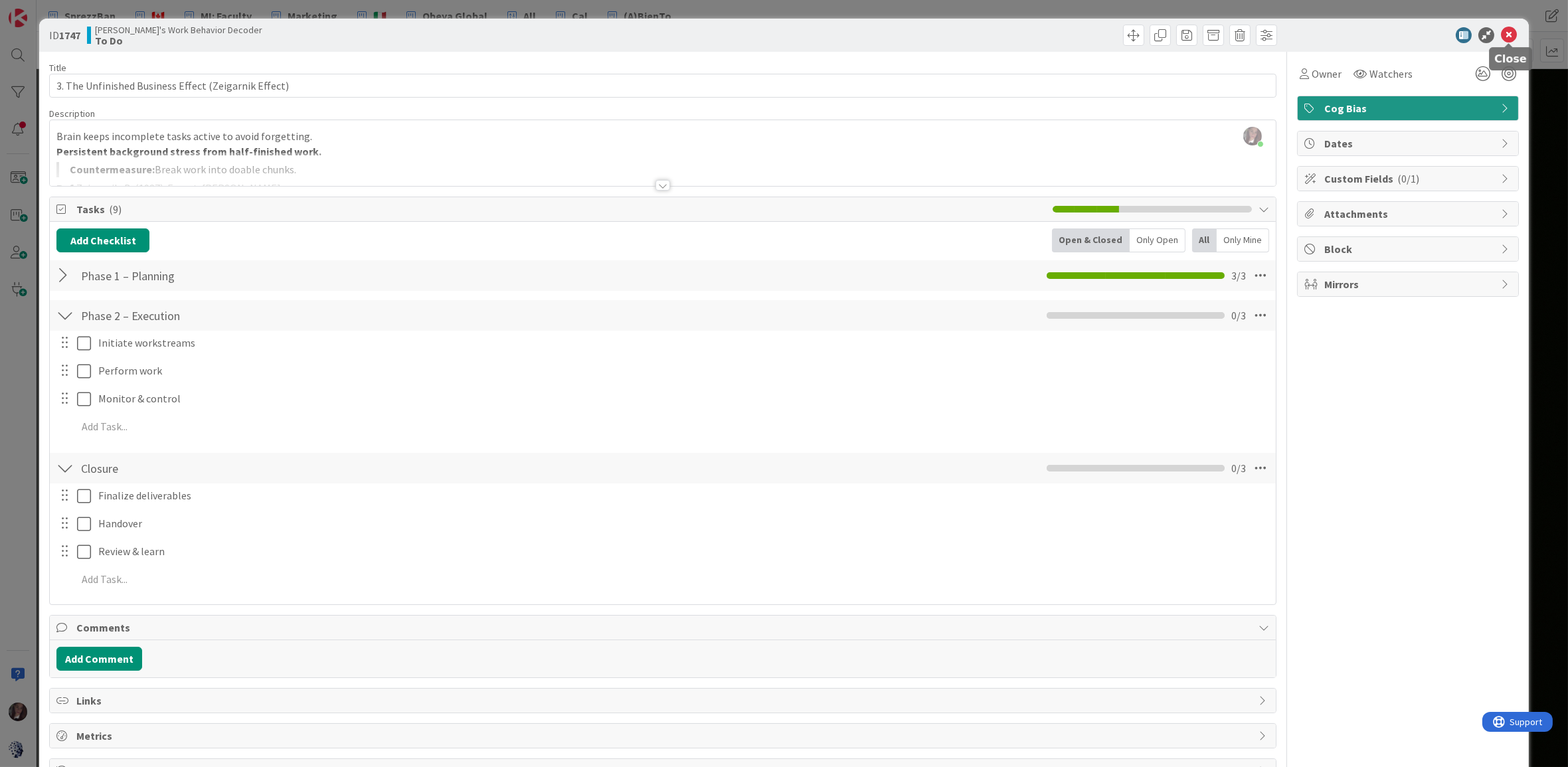
click at [1274, 35] on icon at bounding box center [1508, 35] width 16 height 16
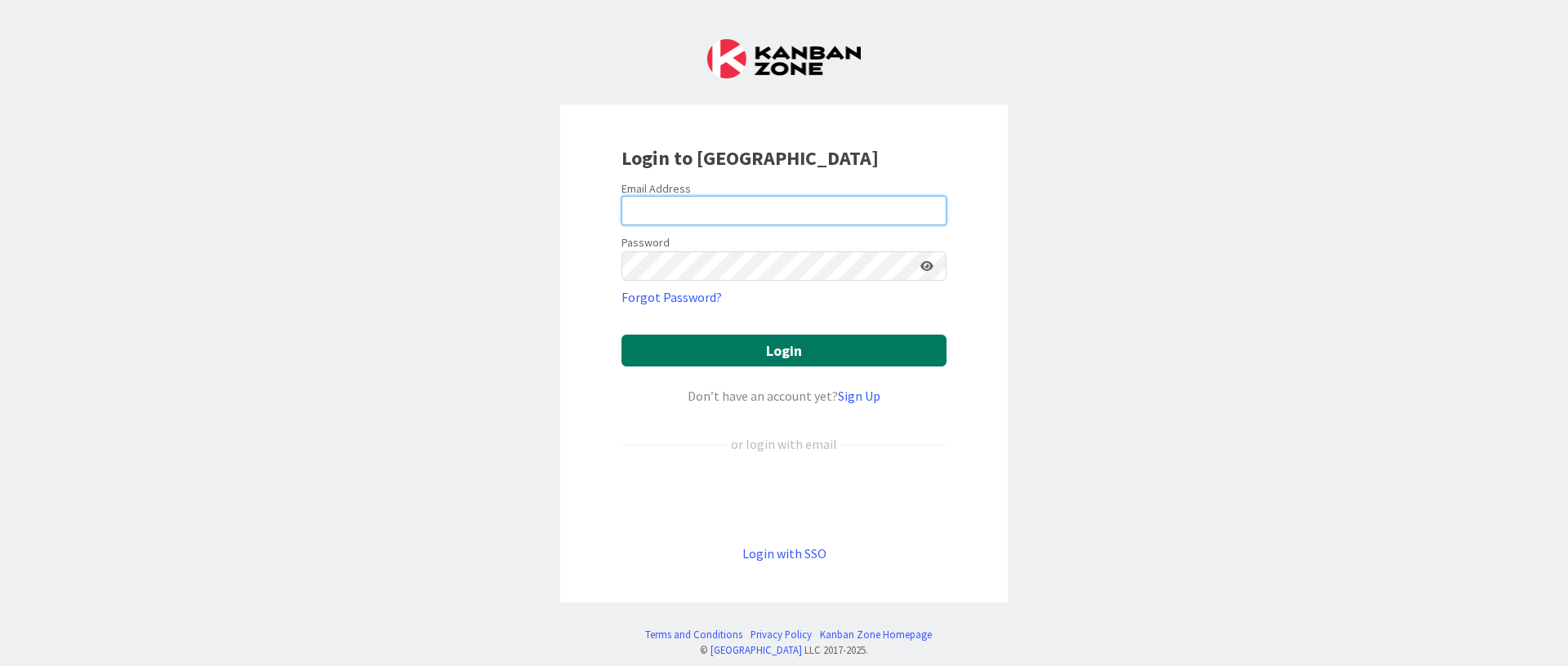
type input "tonianne@moduscooperandi.com"
click at [737, 354] on button "Login" at bounding box center [784, 350] width 325 height 31
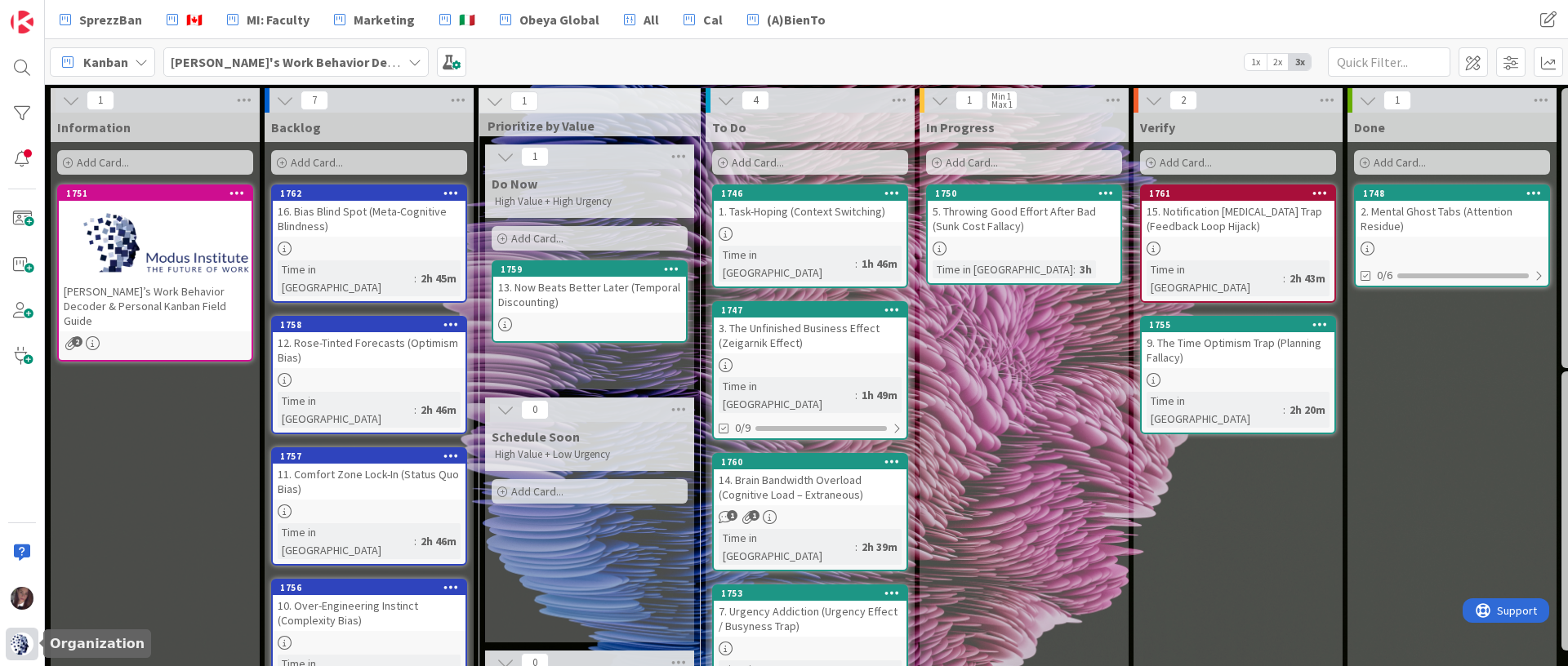
click at [24, 647] on img at bounding box center [22, 644] width 23 height 23
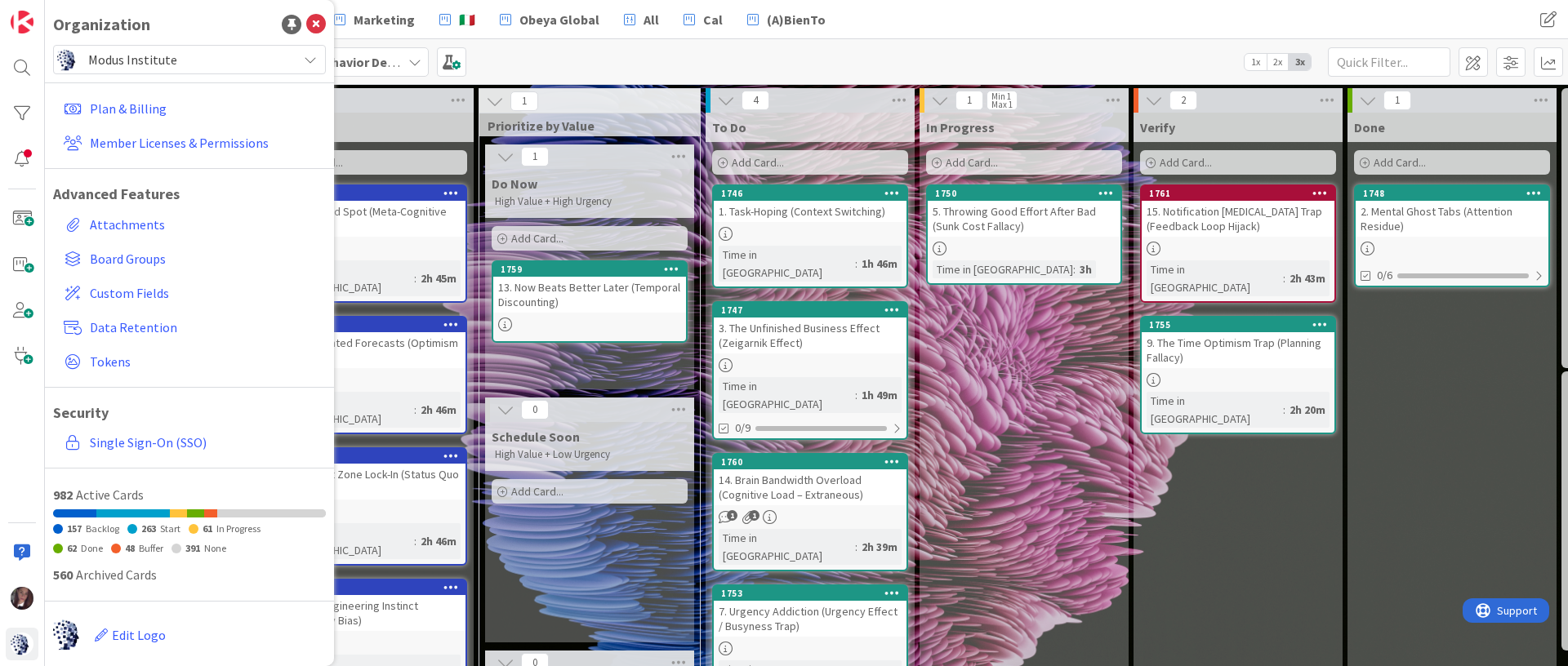
click at [155, 55] on span "Modus Institute" at bounding box center [188, 59] width 201 height 23
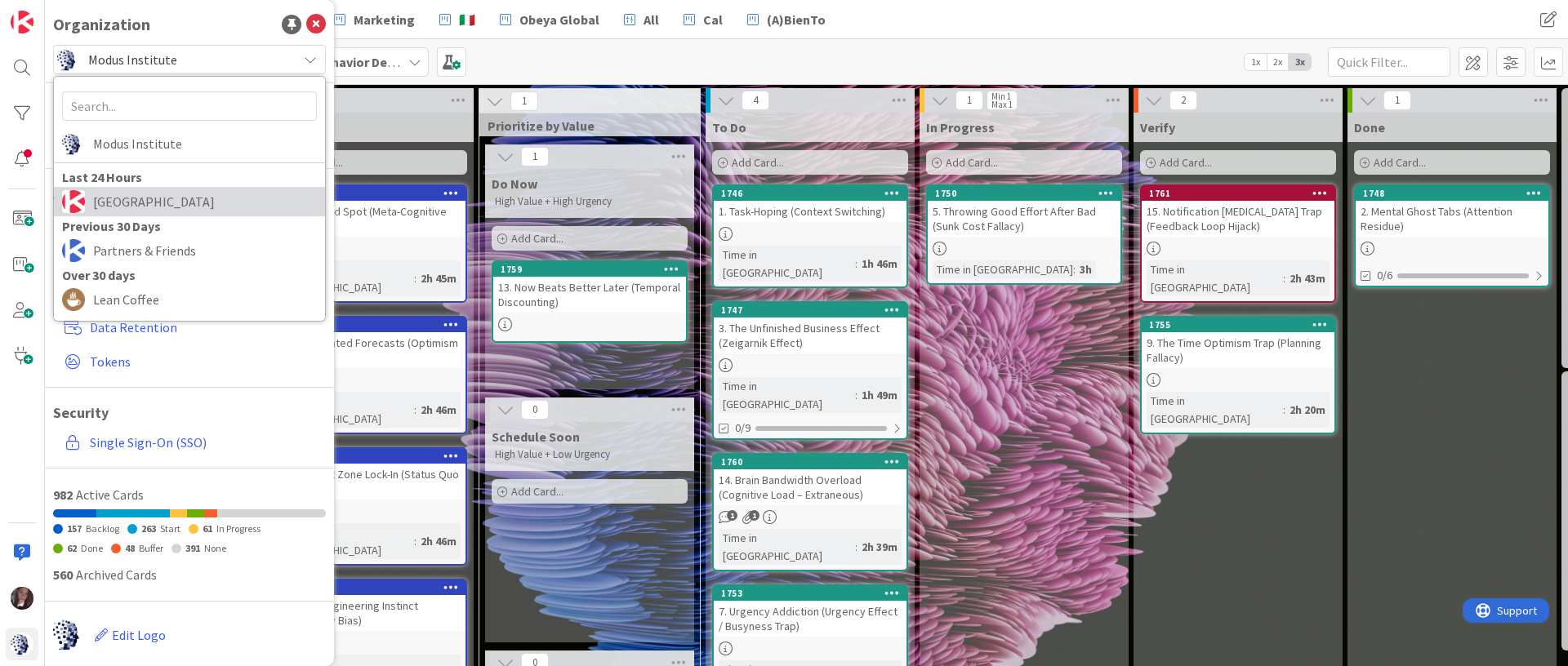
click at [99, 207] on span "Kanban Zone" at bounding box center [205, 202] width 224 height 25
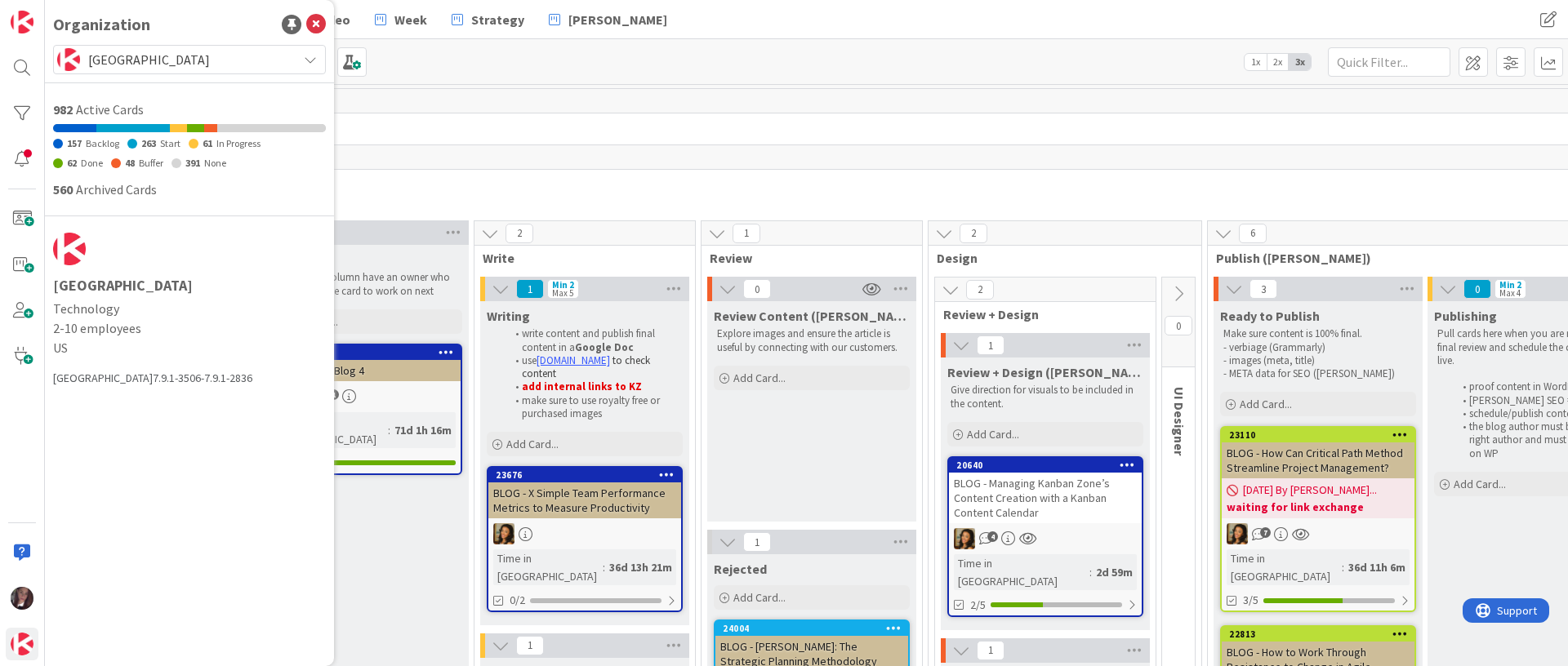
click at [635, 93] on div "126" at bounding box center [999, 101] width 1818 height 25
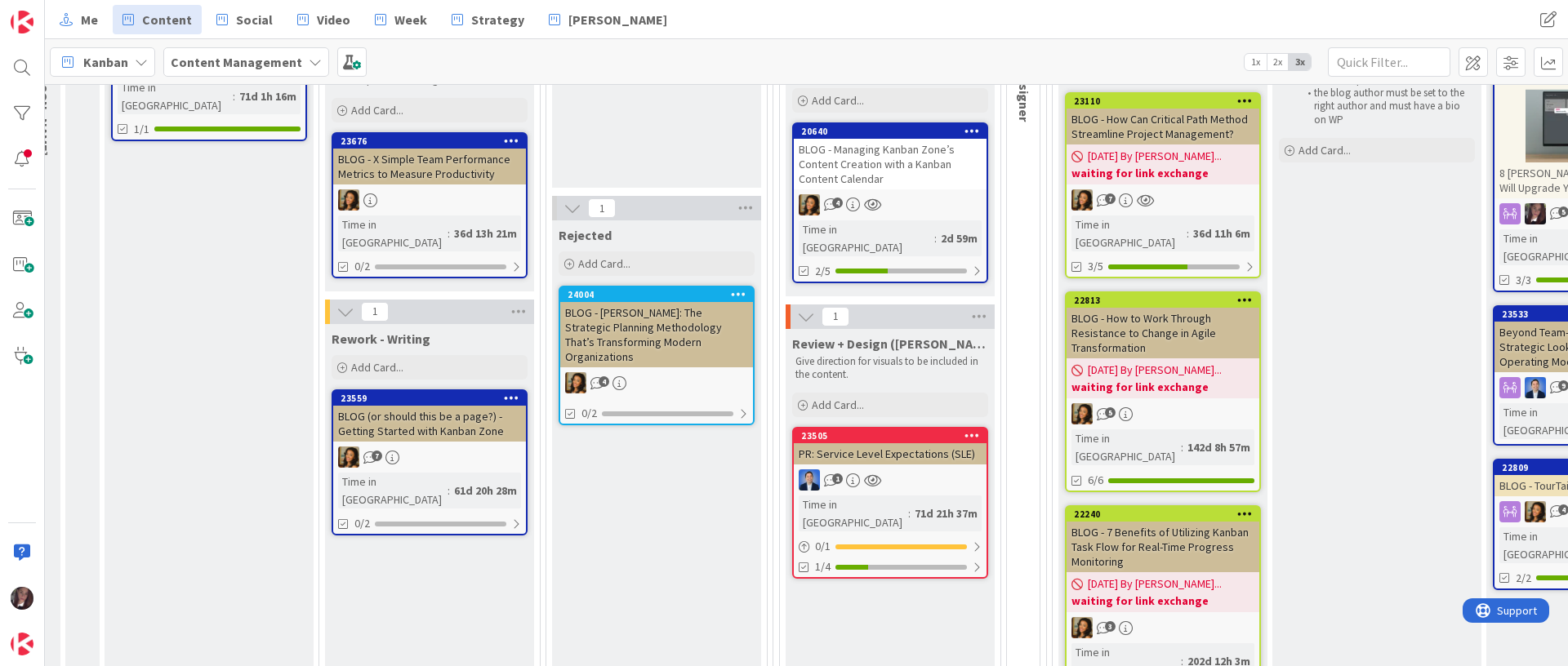
scroll to position [338, 156]
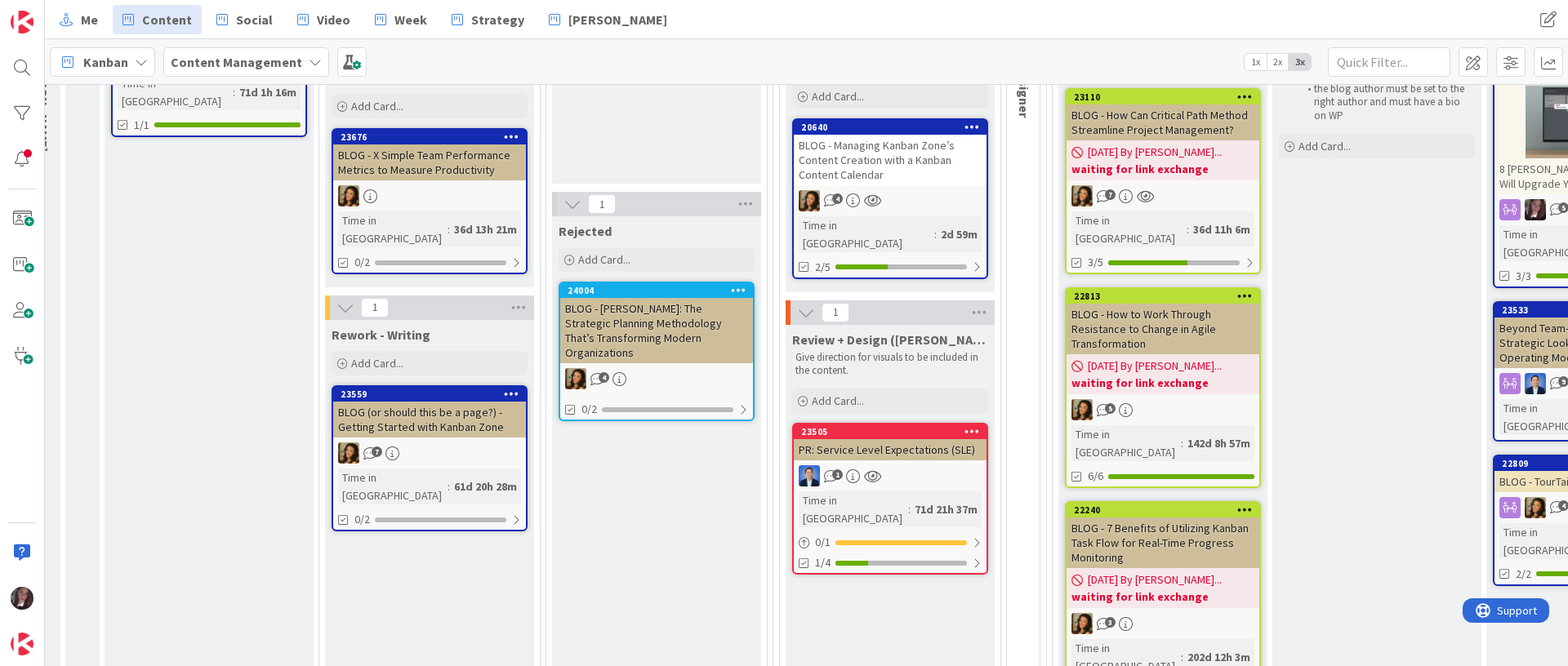
click at [631, 311] on div "BLOG - [PERSON_NAME]: The Strategic Planning Methodology That’s Transforming Mo…" at bounding box center [657, 330] width 193 height 65
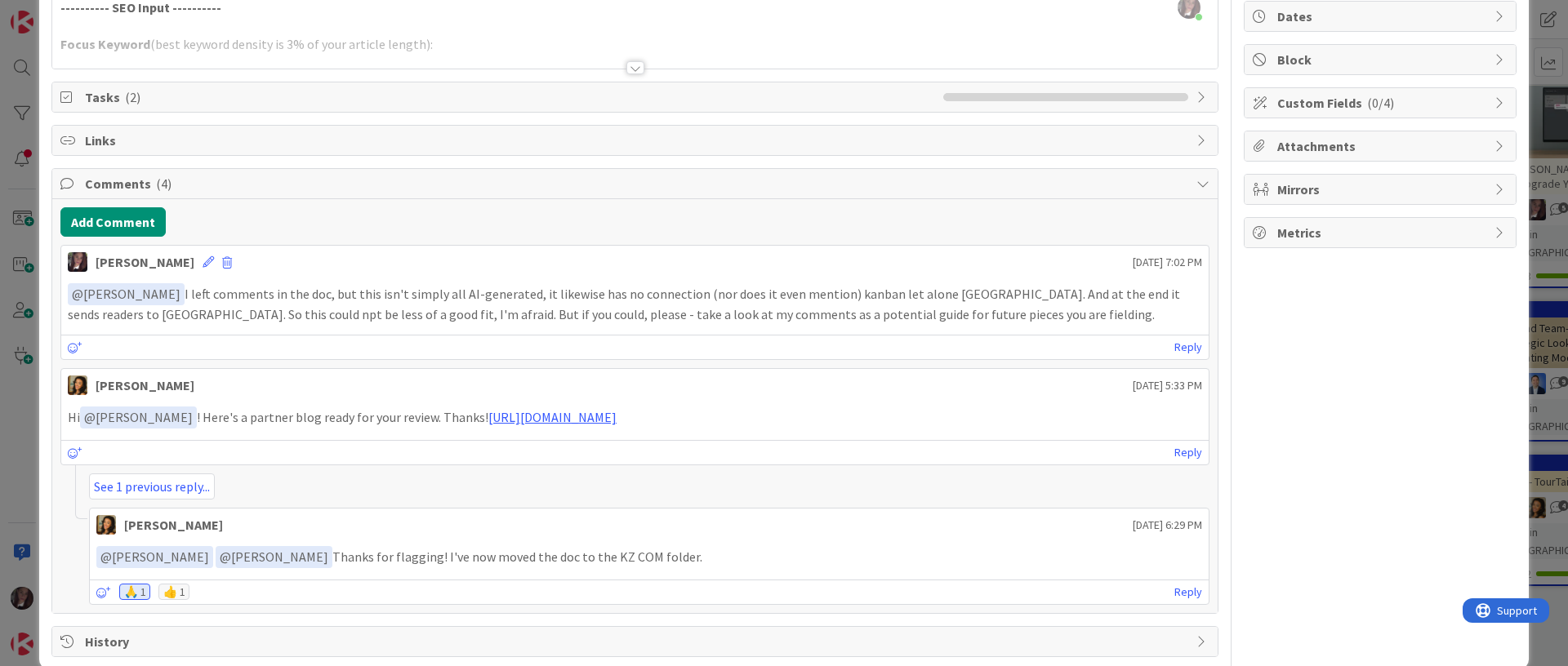
scroll to position [186, 0]
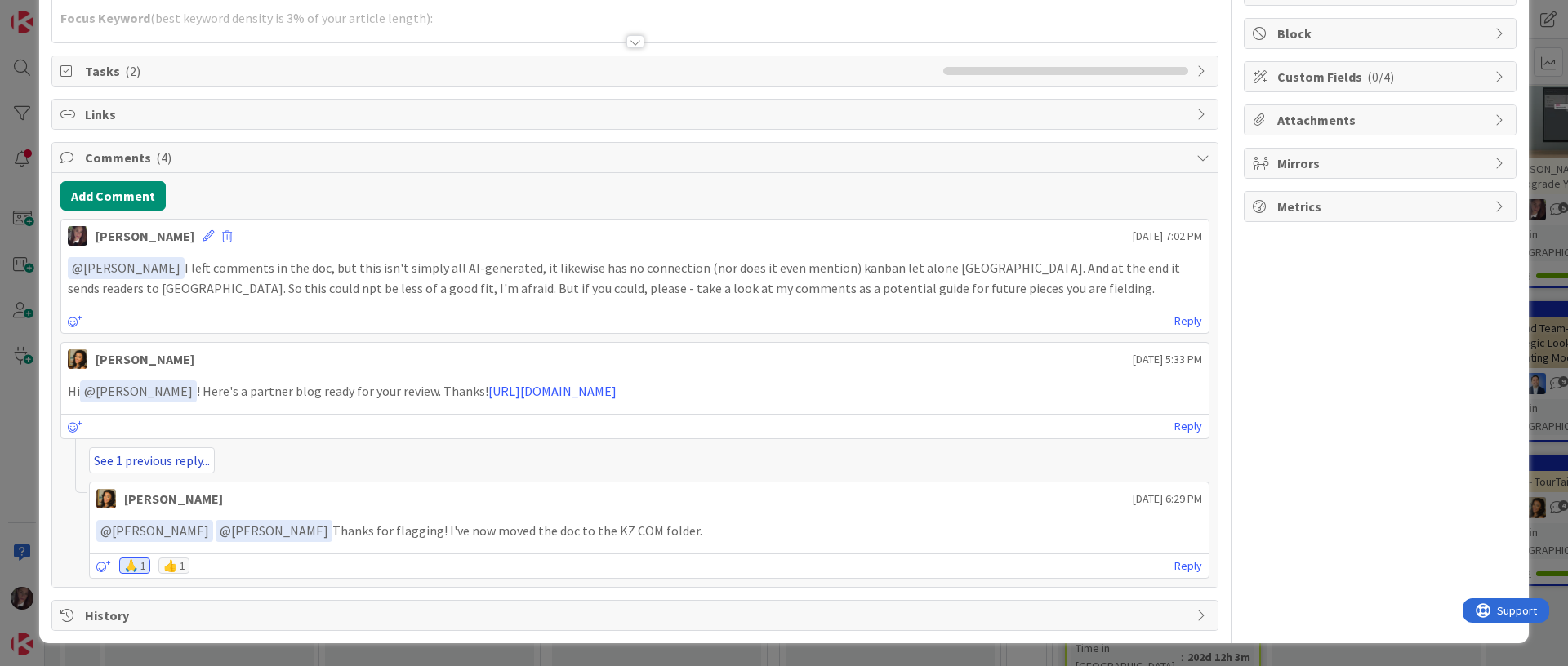
click at [170, 459] on link "See 1 previous reply..." at bounding box center [152, 460] width 126 height 26
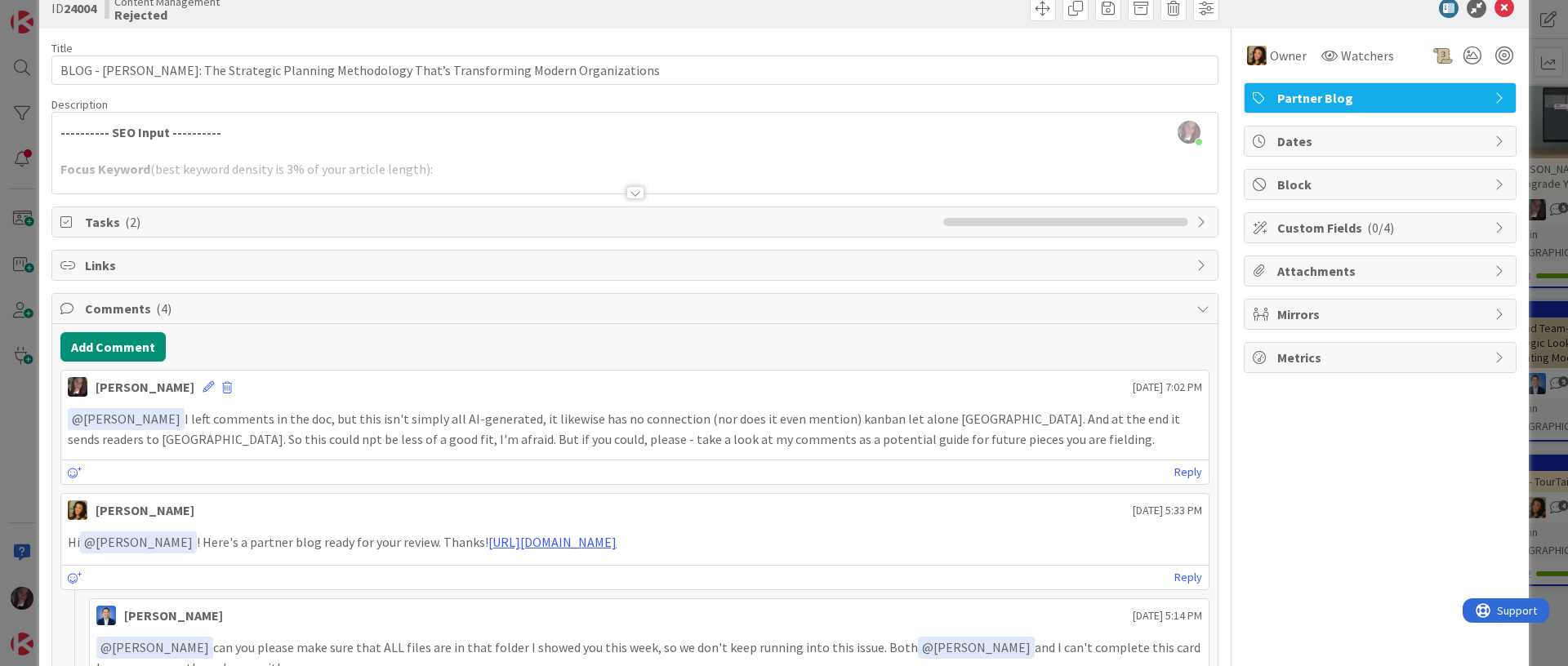
scroll to position [0, 0]
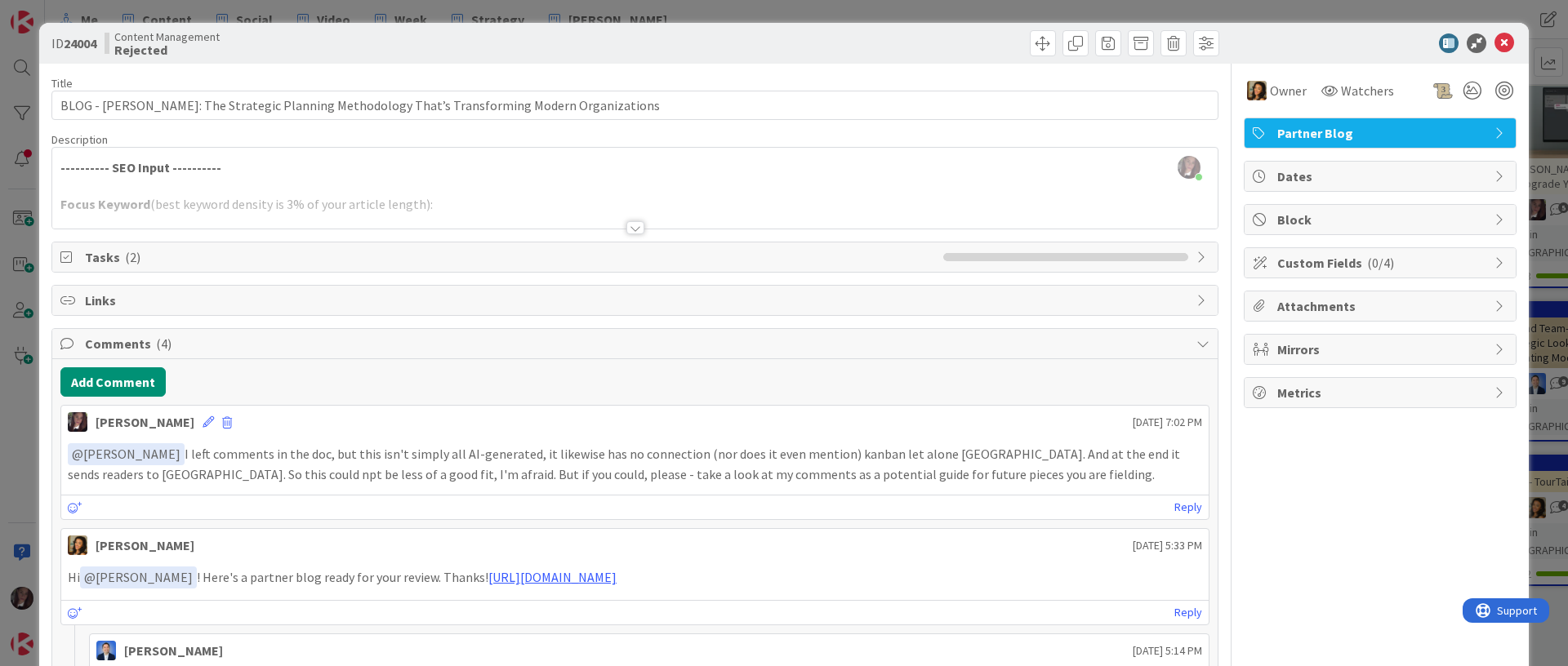
click at [219, 180] on div "Tonianne DeMaria just joined ---------- SEO Input ---------- Focus Keyword (bes…" at bounding box center [635, 188] width 1165 height 81
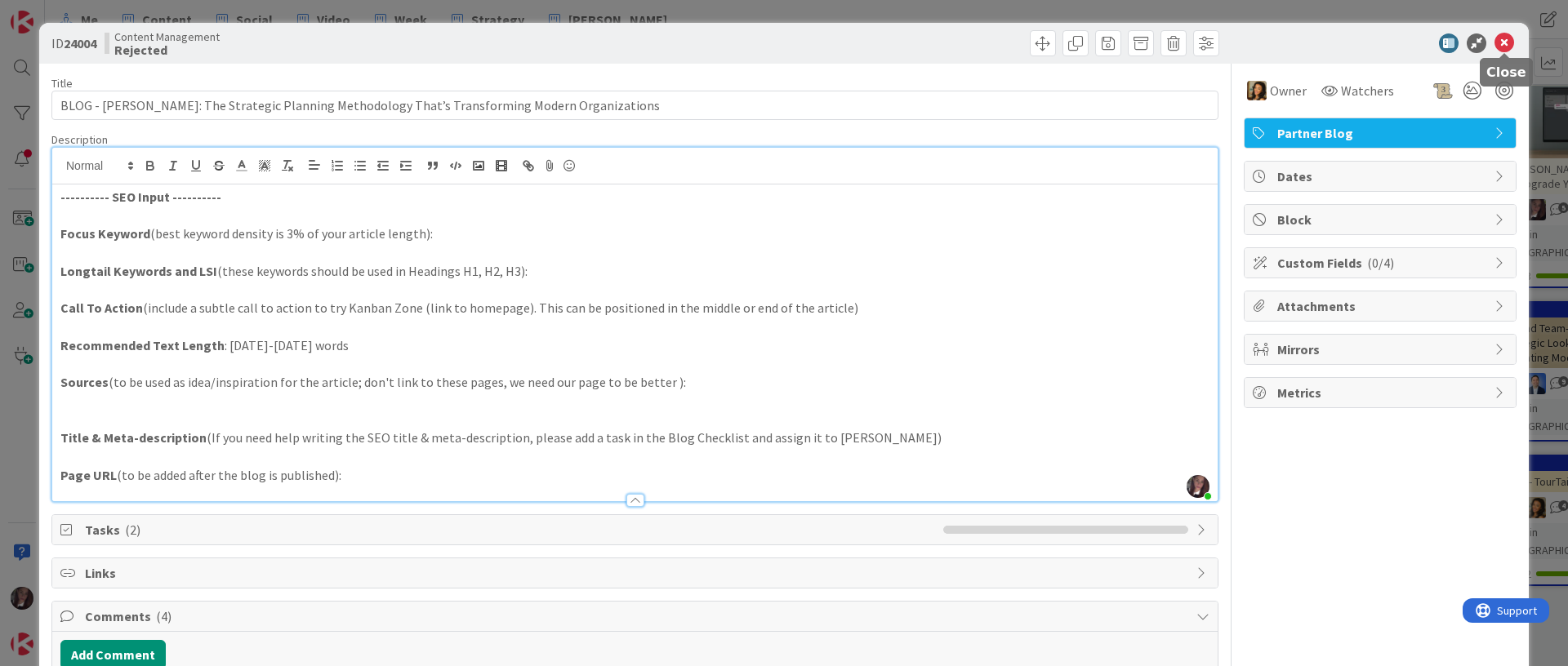
click at [1505, 46] on icon at bounding box center [1504, 43] width 20 height 20
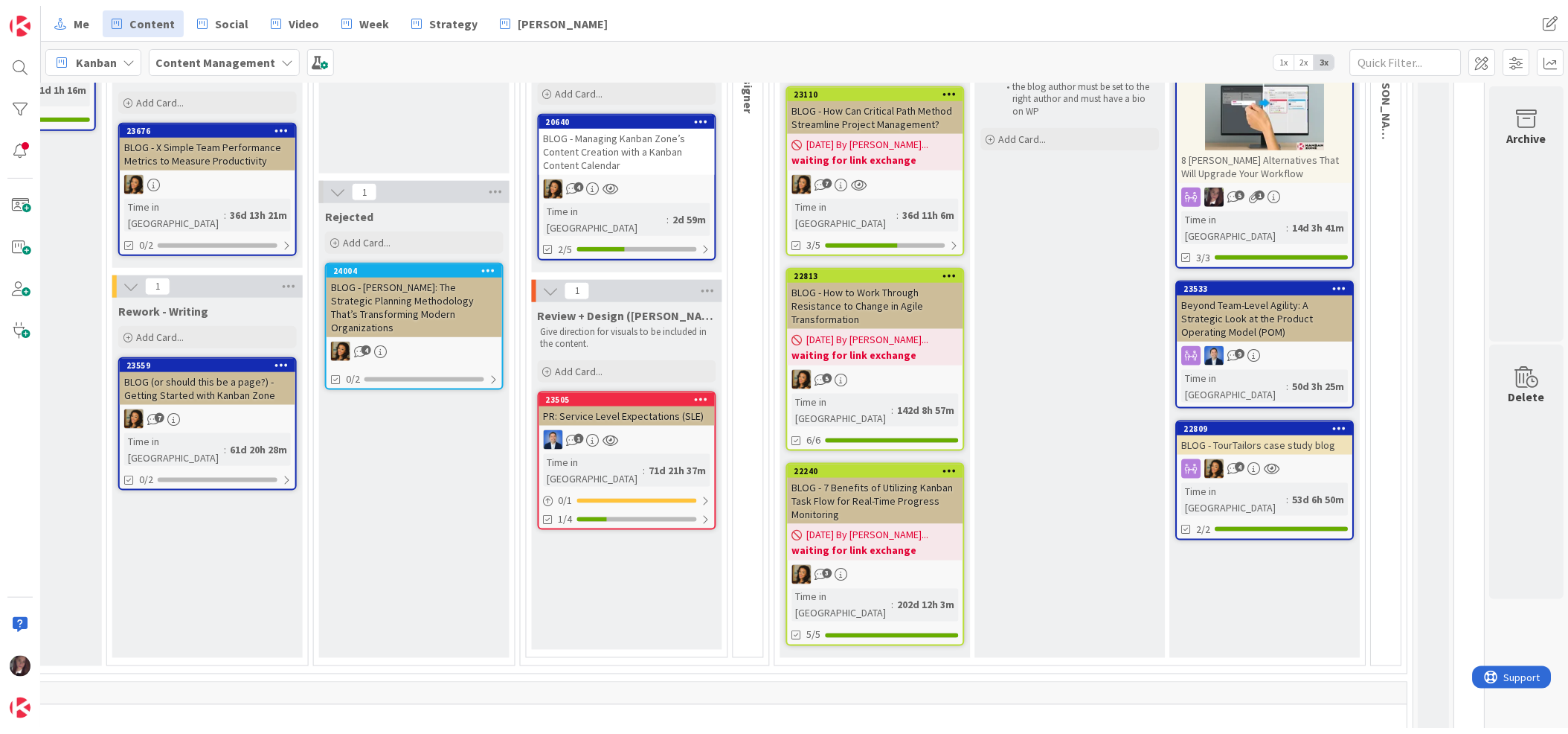
scroll to position [308, 319]
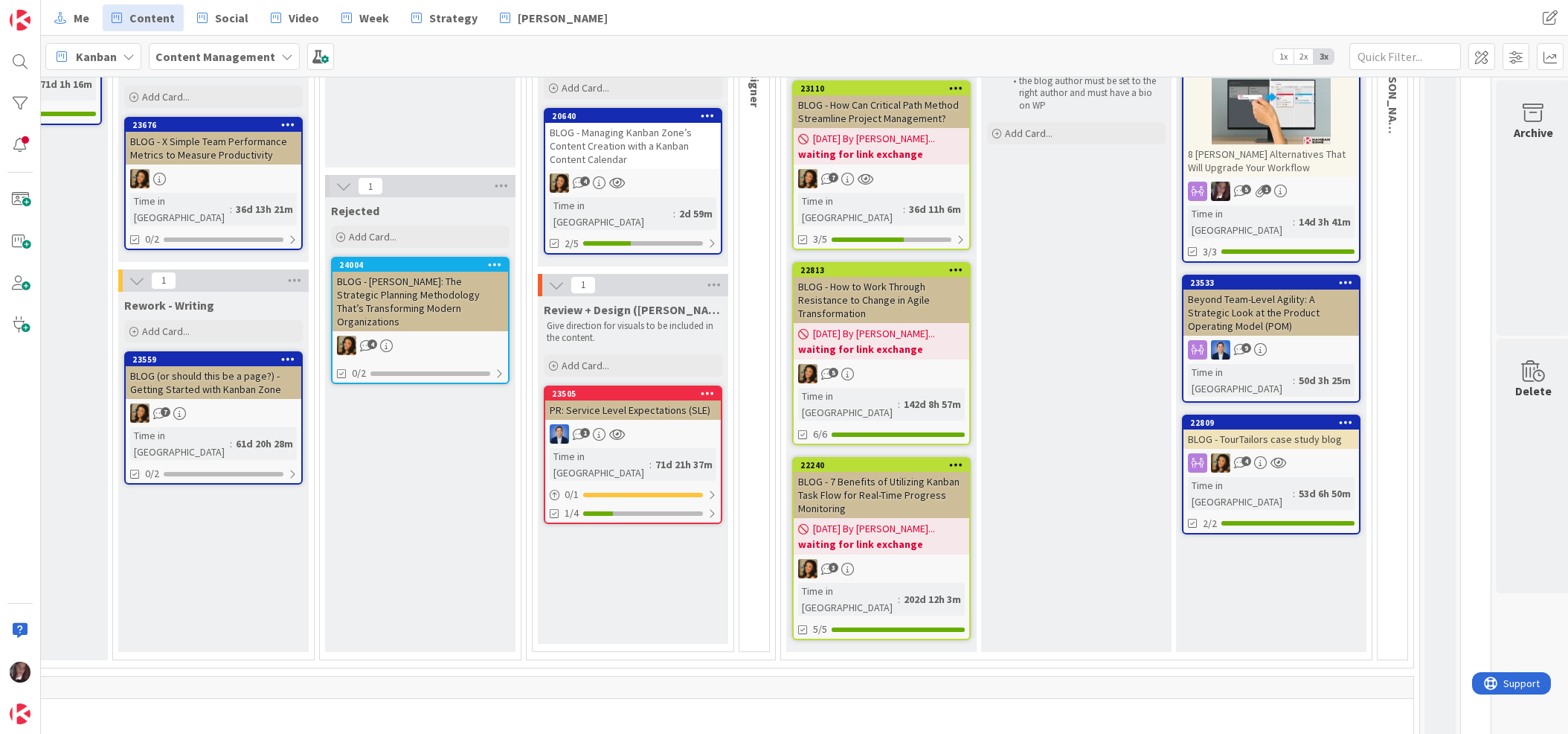
click at [685, 144] on div "BLOG - Managing Kanban Zone’s Content Creation with a Kanban Content Calendar" at bounding box center [633, 145] width 176 height 46
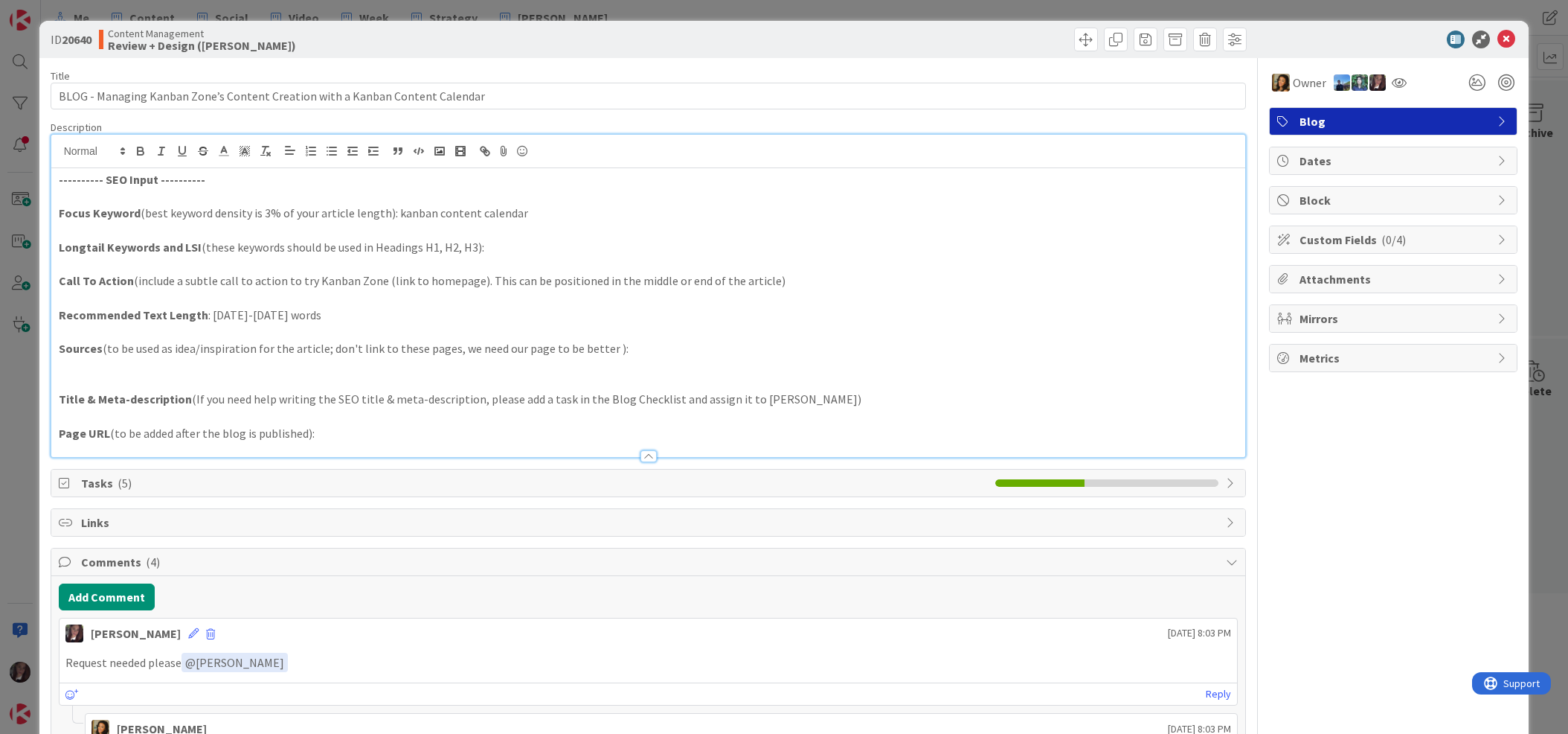
click at [249, 163] on div "---------- SEO Input ---------- Focus Keyword (best keyword density is 3% of yo…" at bounding box center [648, 296] width 1195 height 323
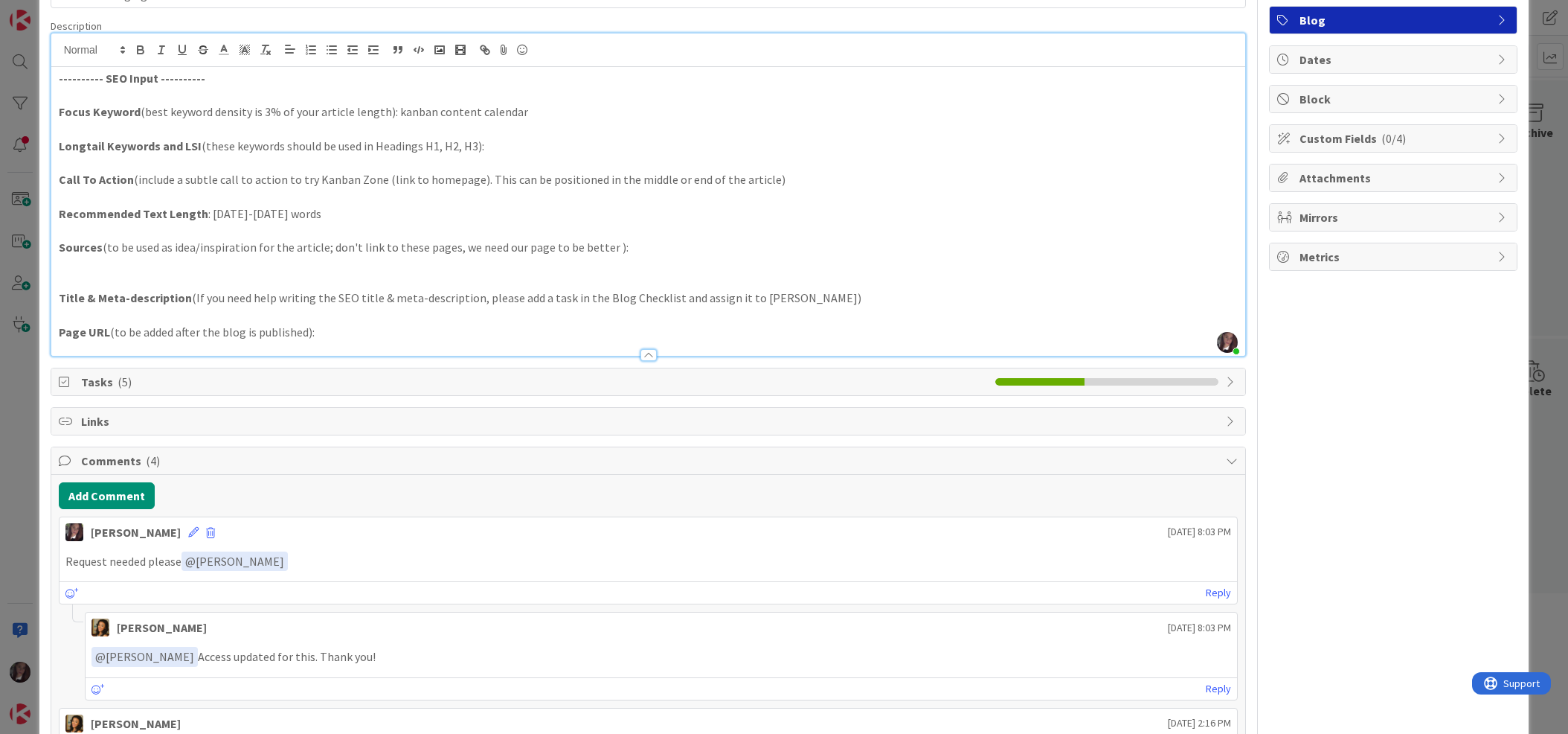
scroll to position [103, 0]
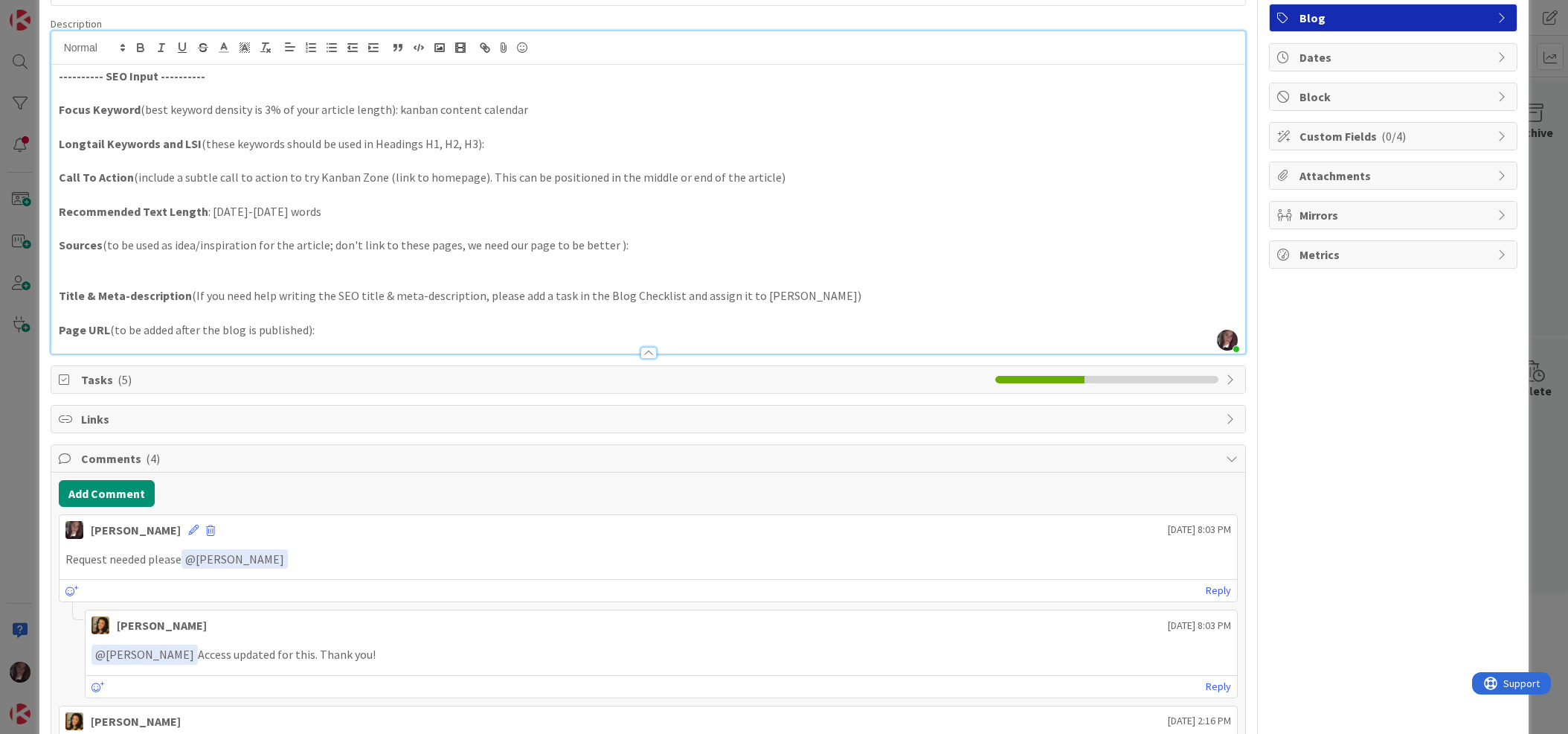
click at [94, 377] on span "Tasks ( 5 )" at bounding box center [535, 379] width 907 height 18
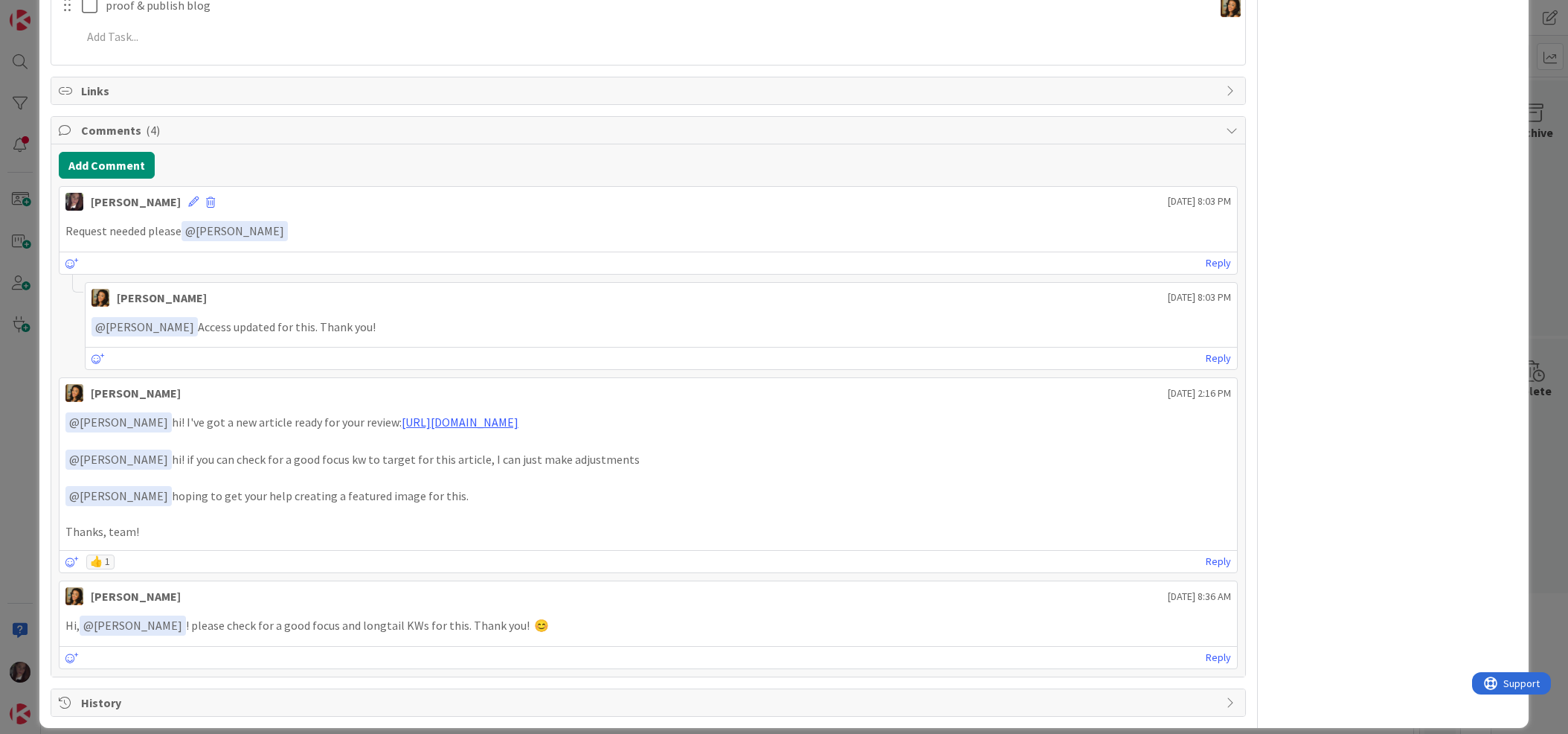
scroll to position [747, 0]
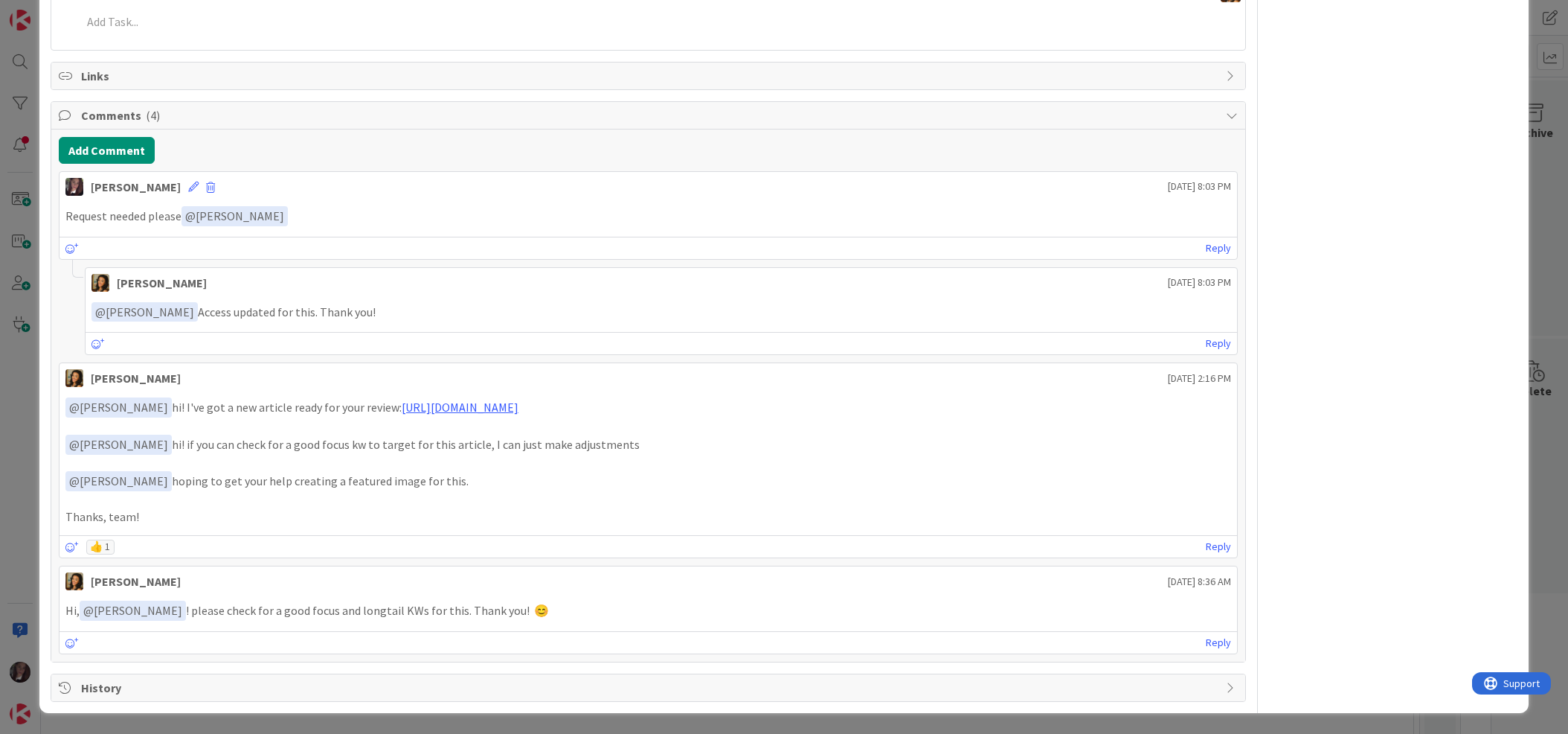
drag, startPoint x: 149, startPoint y: 511, endPoint x: 121, endPoint y: 484, distance: 38.9
click at [148, 511] on p "Thanks, team!" at bounding box center [648, 517] width 1166 height 17
click at [162, 515] on p "Thanks, team!" at bounding box center [648, 517] width 1166 height 17
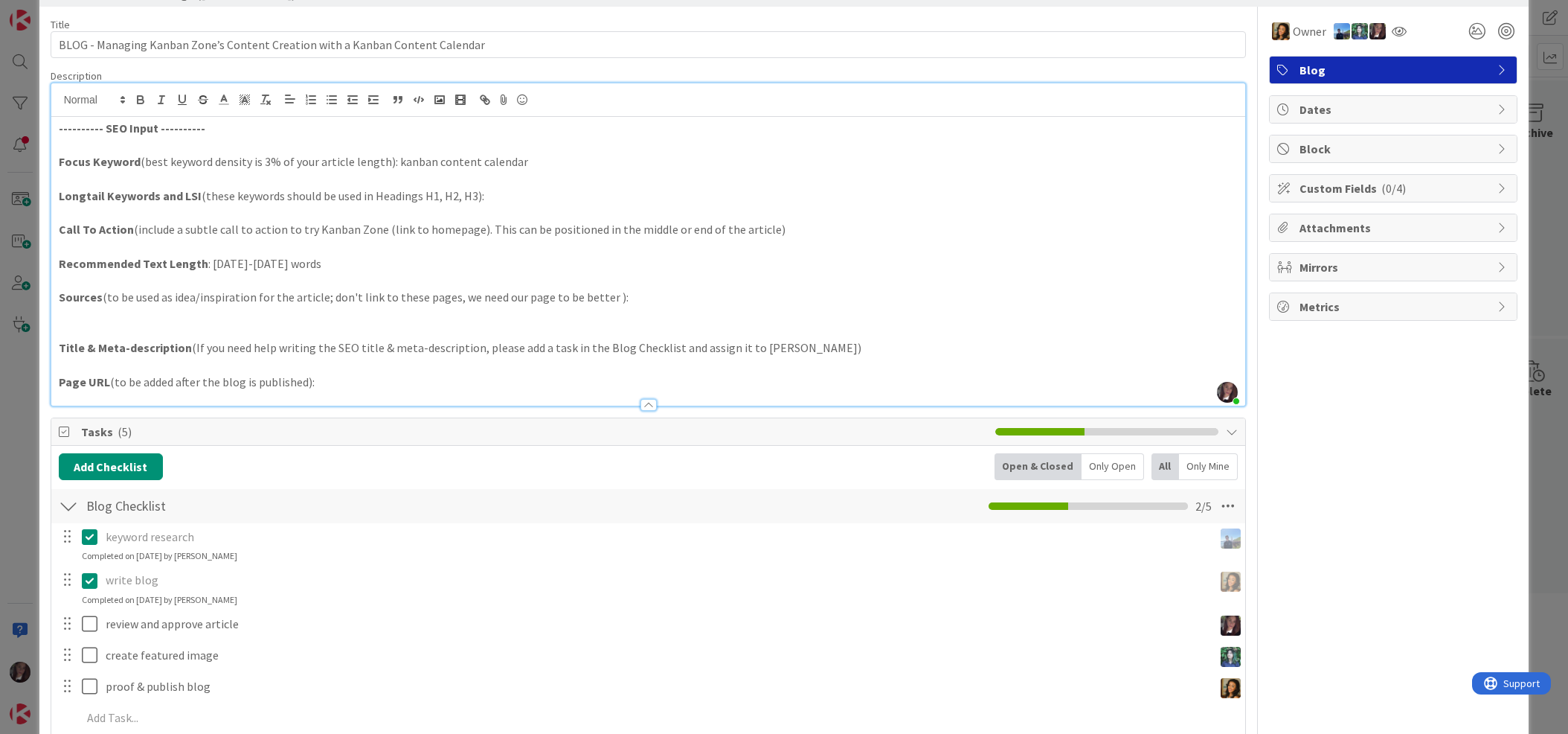
scroll to position [0, 0]
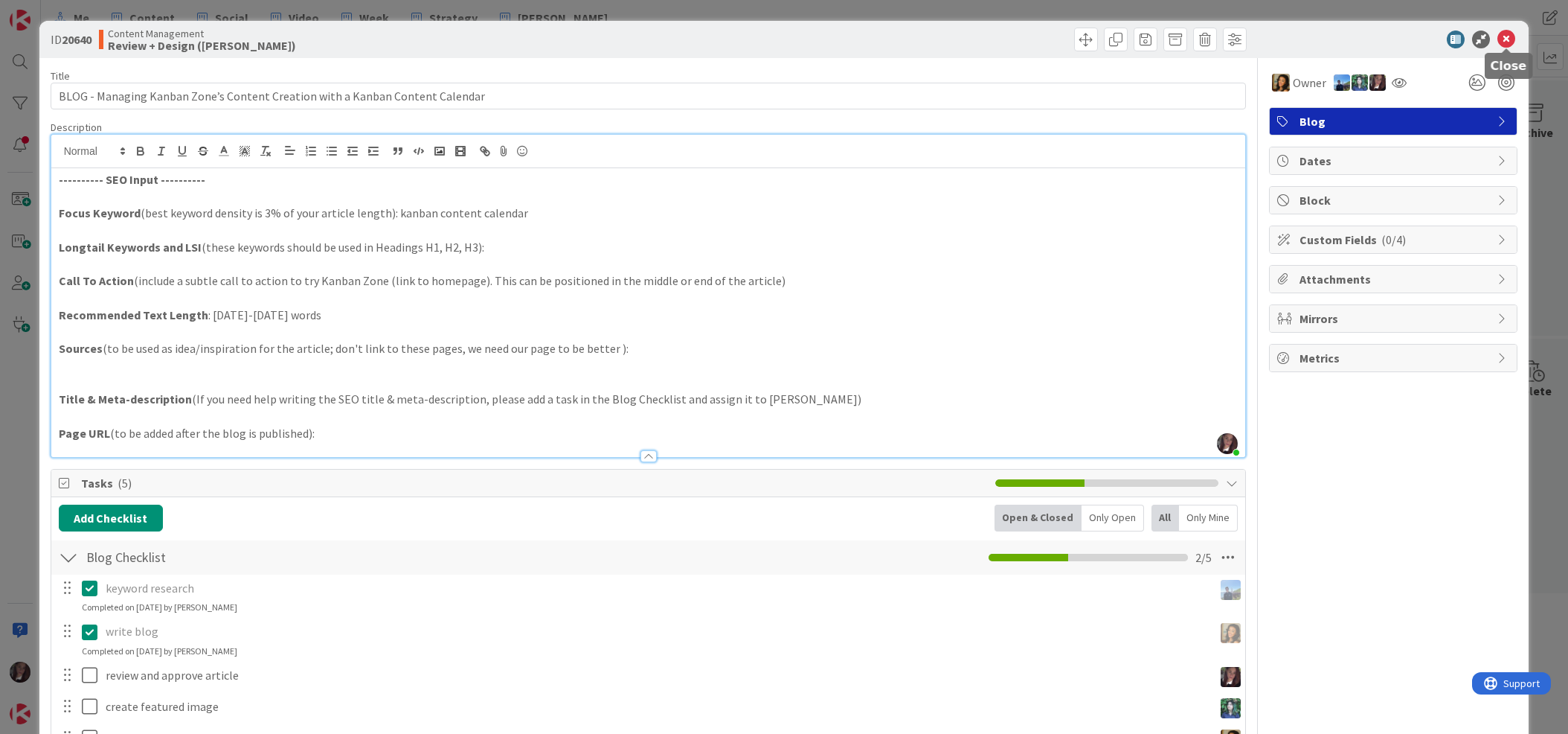
drag, startPoint x: 1508, startPoint y: 37, endPoint x: 1500, endPoint y: 37, distance: 8.0
click at [1427, 37] on icon at bounding box center [1506, 39] width 18 height 18
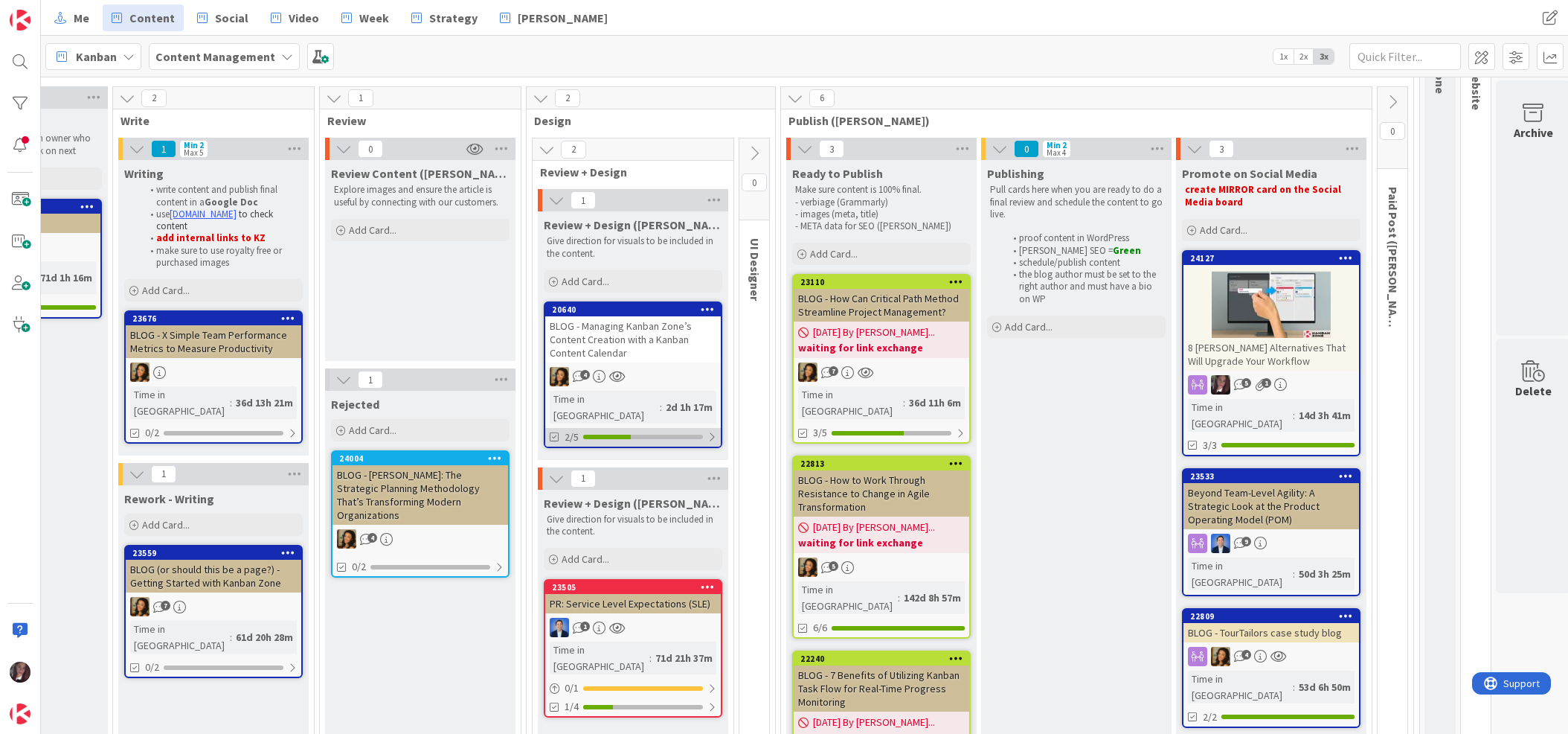
scroll to position [116, 316]
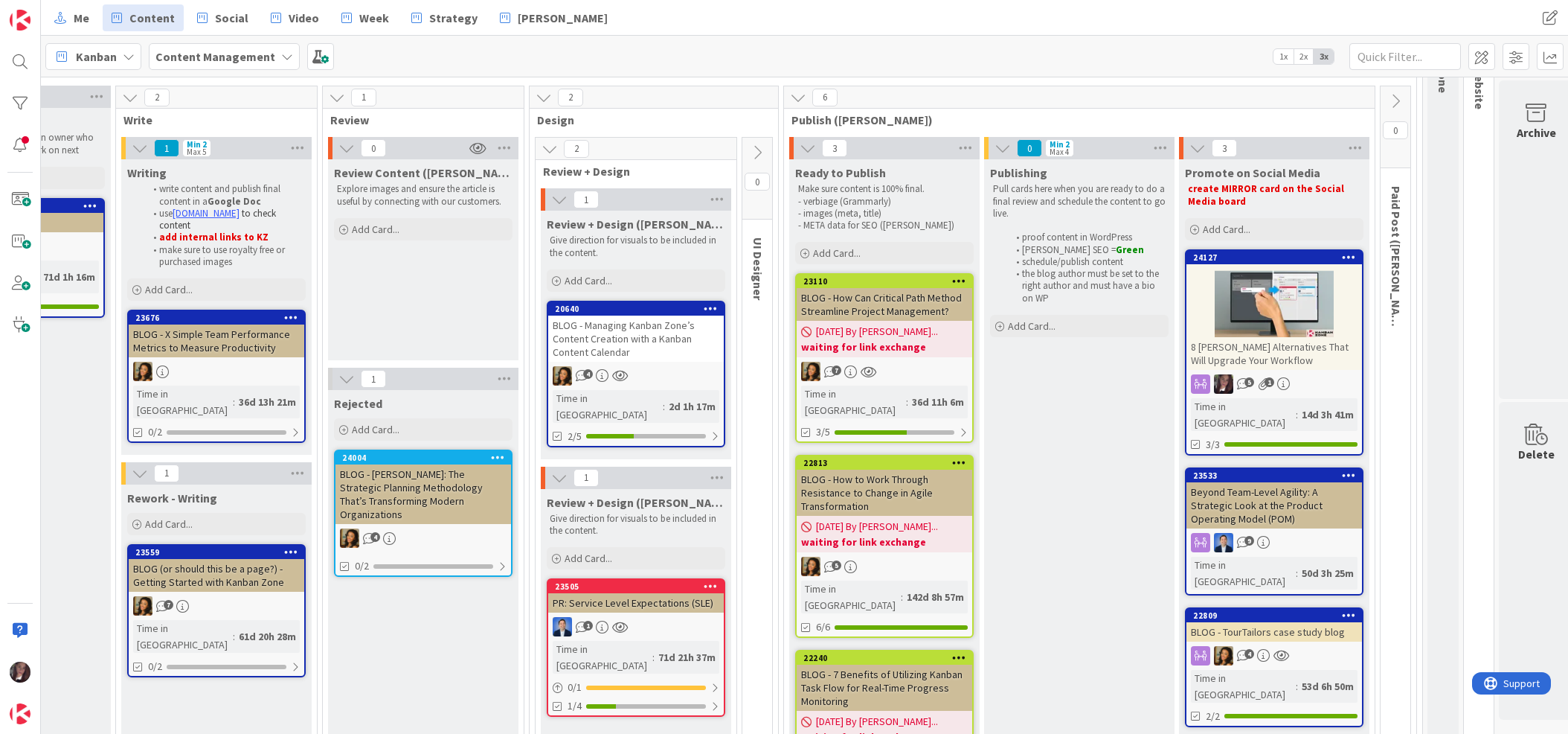
click at [660, 364] on link "20640 BLOG - Managing Kanban Zone’s Content Creation with a Kanban Content Cale…" at bounding box center [635, 374] width 178 height 147
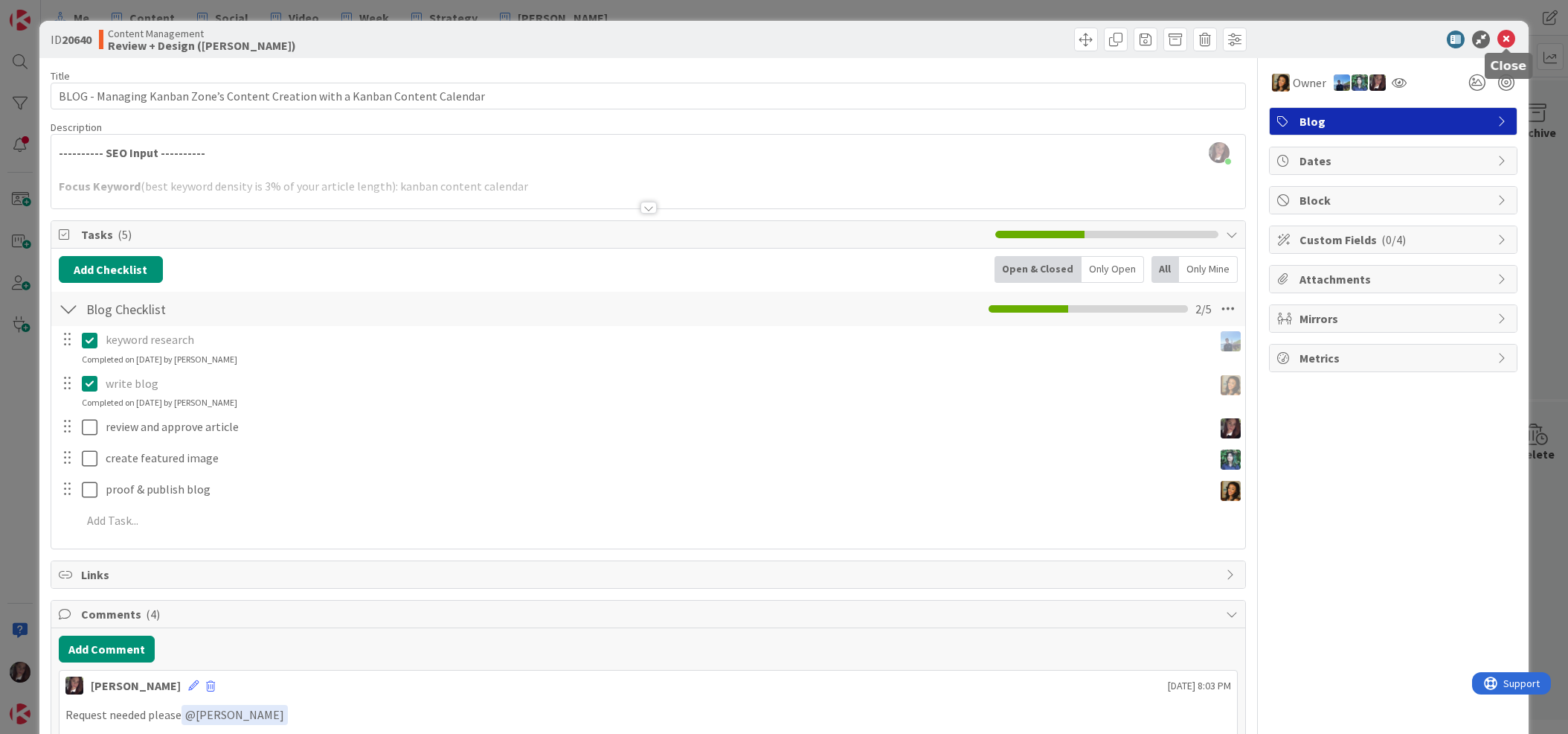
click at [1427, 37] on icon at bounding box center [1506, 39] width 18 height 18
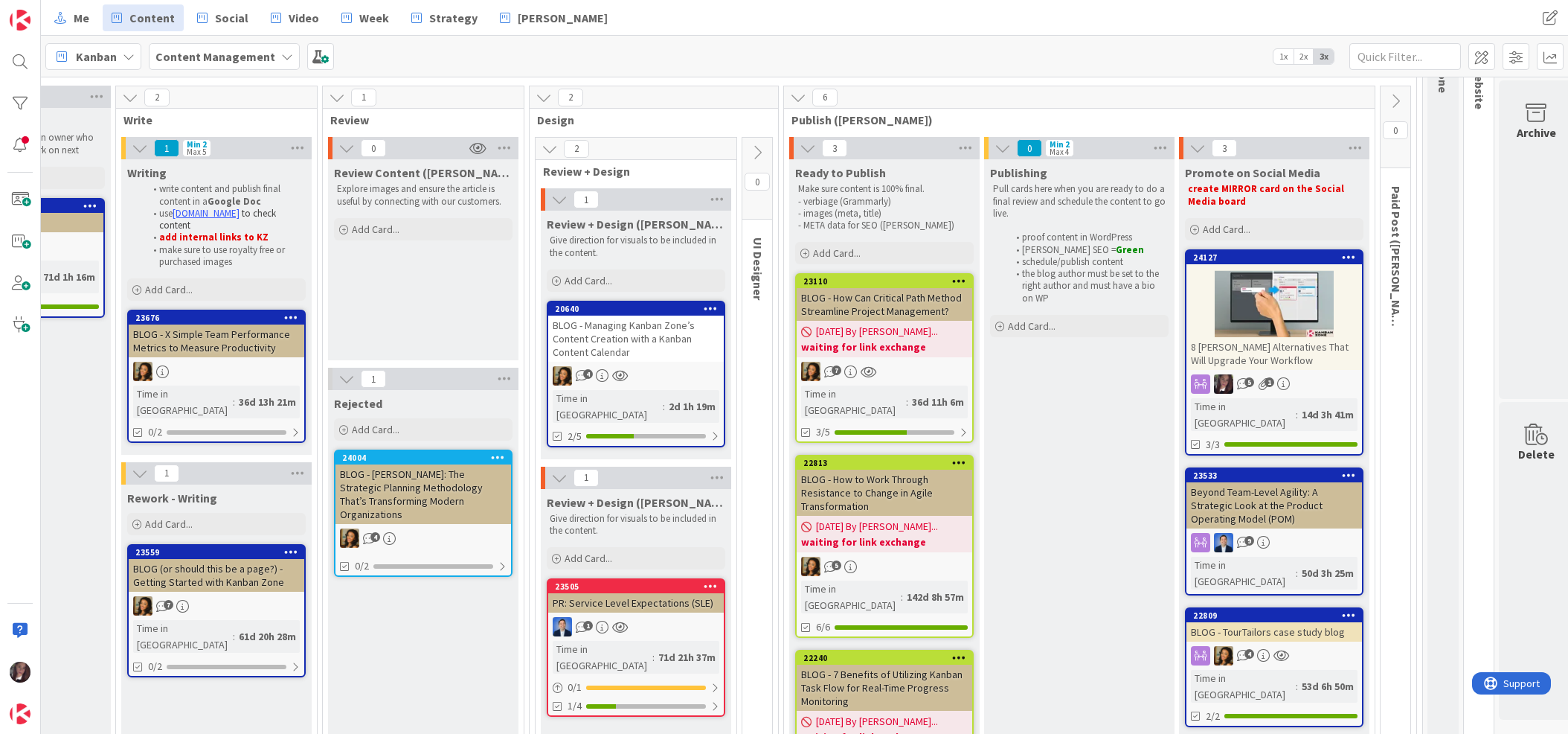
click at [640, 337] on div "BLOG - Managing Kanban Zone’s Content Creation with a Kanban Content Calendar" at bounding box center [636, 338] width 176 height 46
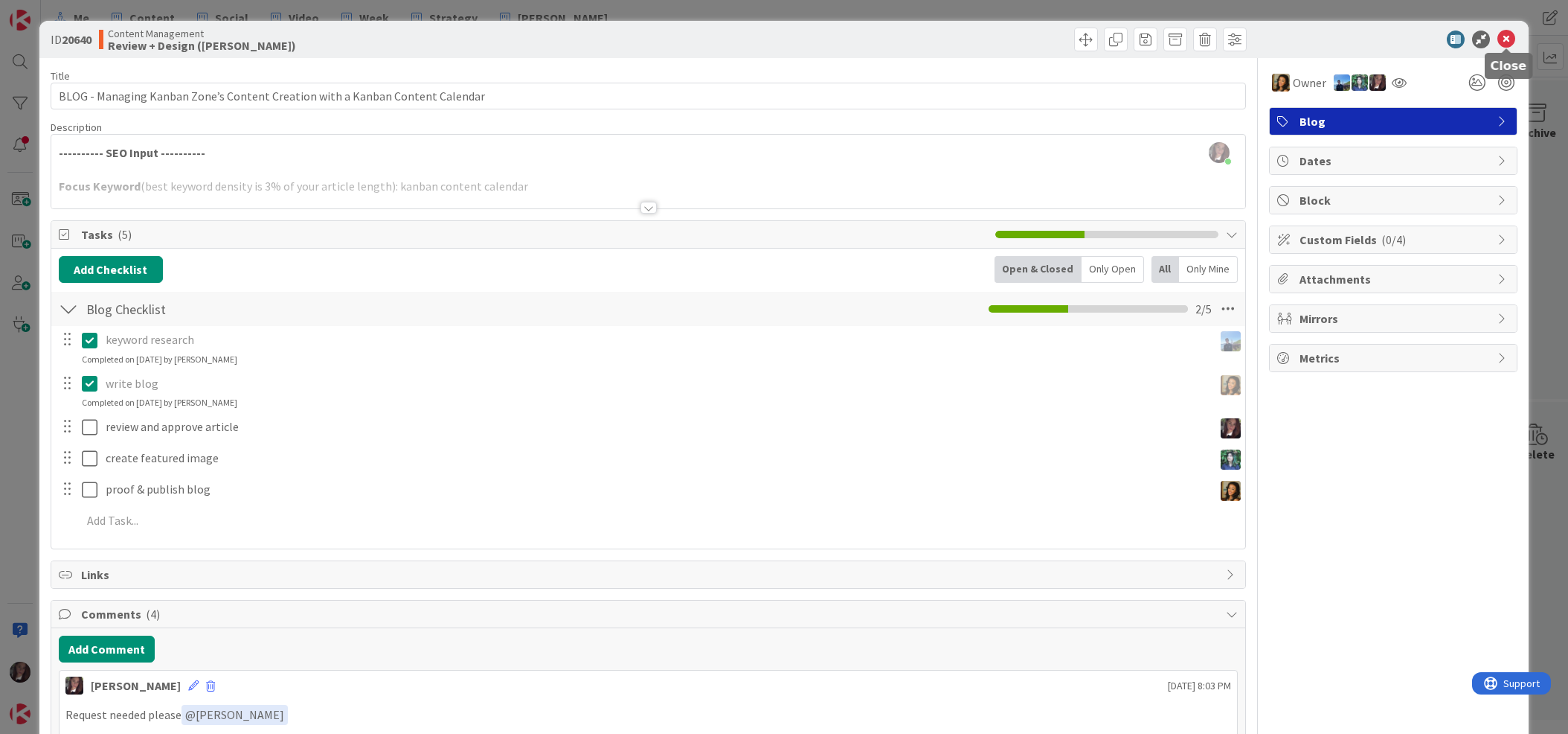
click at [1427, 39] on icon at bounding box center [1506, 39] width 18 height 18
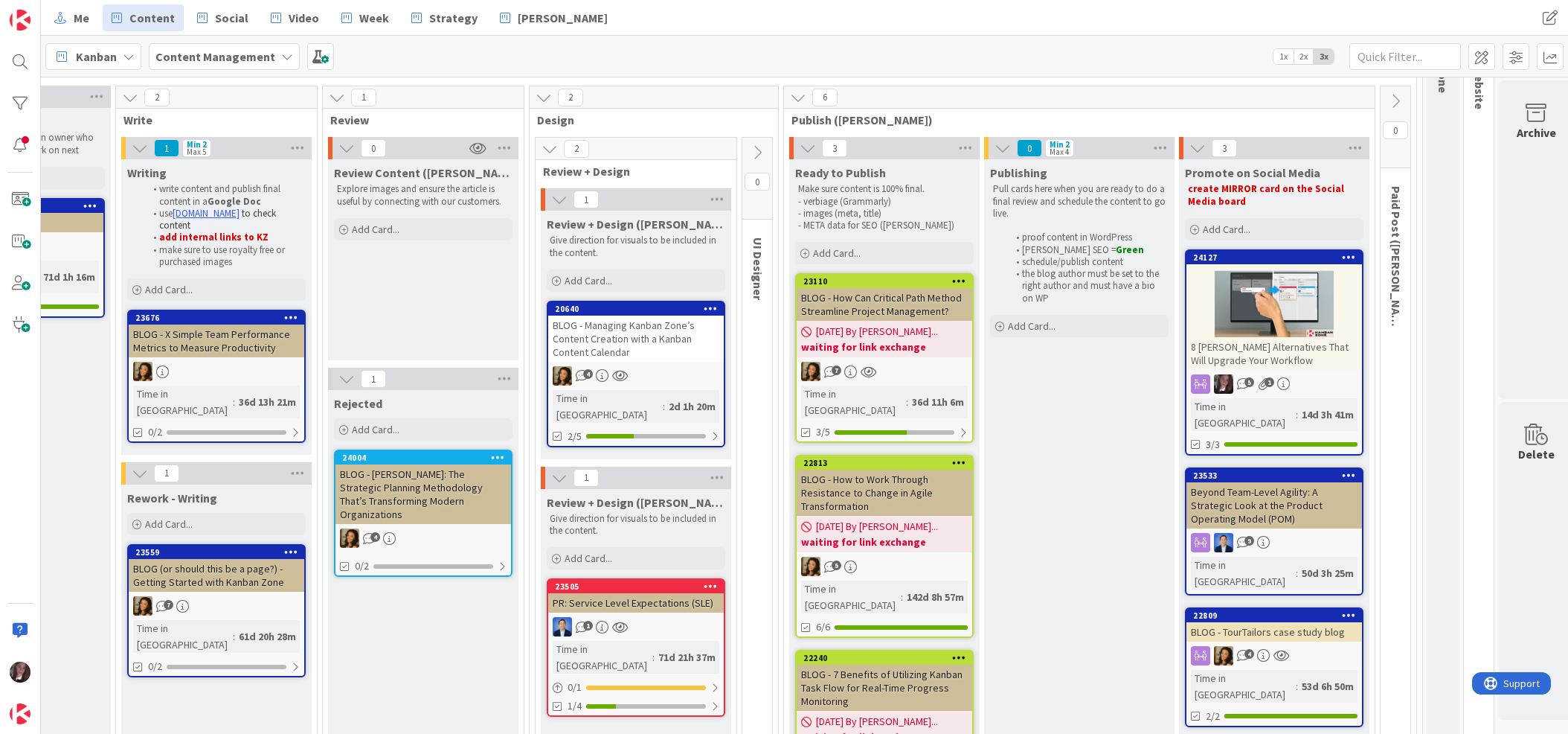
click at [619, 337] on div "BLOG - Managing Kanban Zone’s Content Creation with a Kanban Content Calendar" at bounding box center [636, 338] width 176 height 46
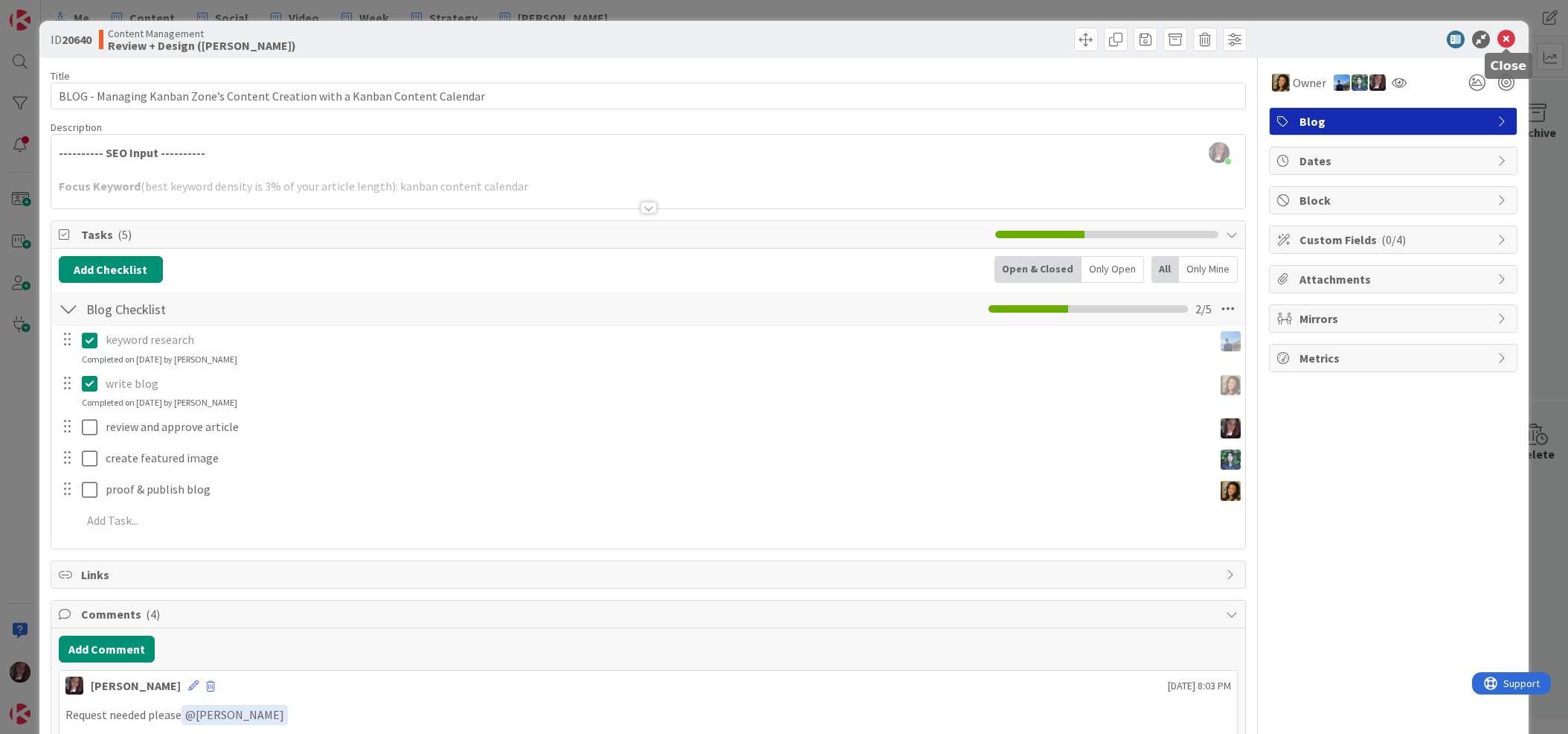
click at [1427, 39] on icon at bounding box center [1506, 39] width 18 height 18
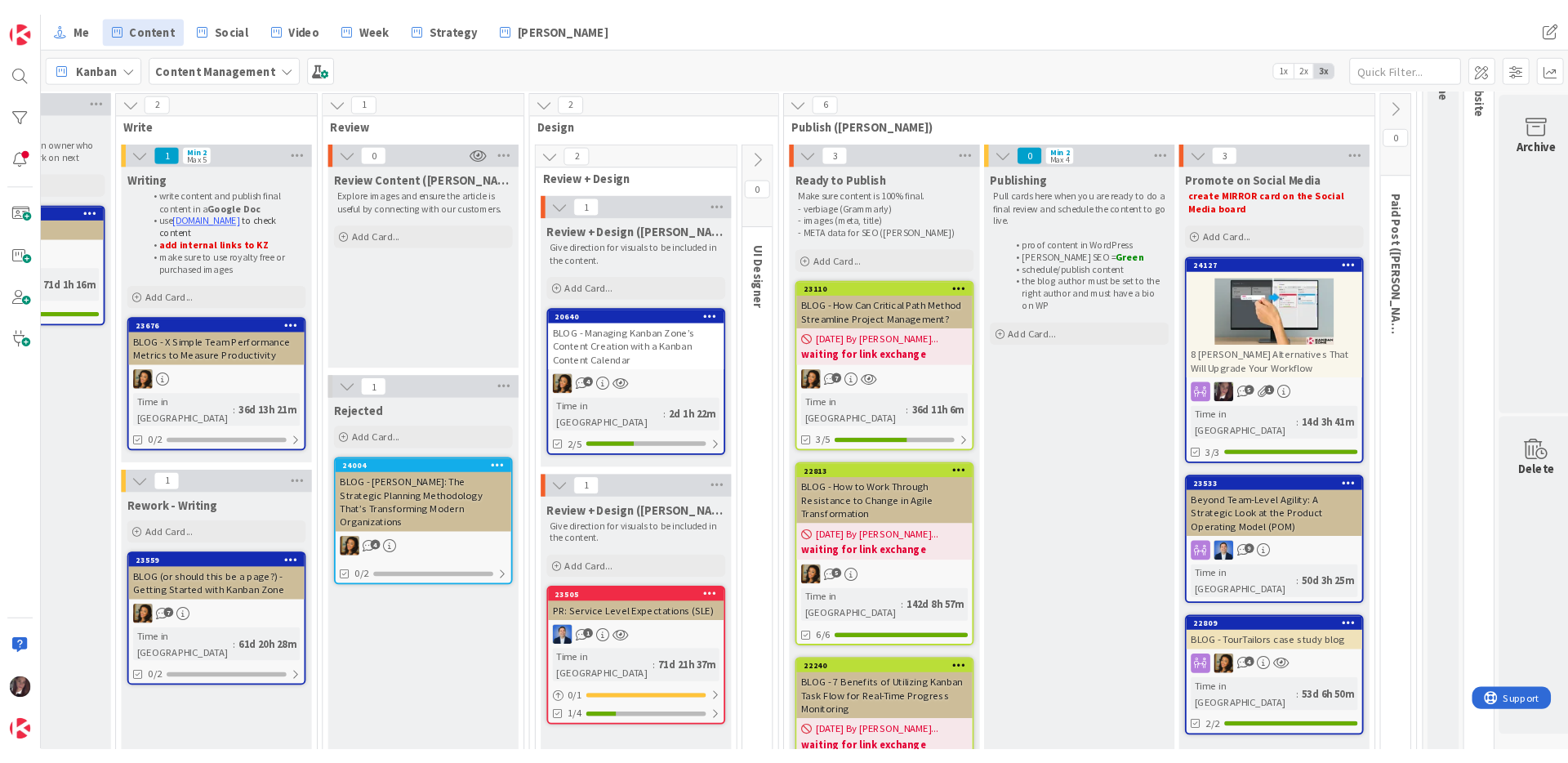
scroll to position [134, 347]
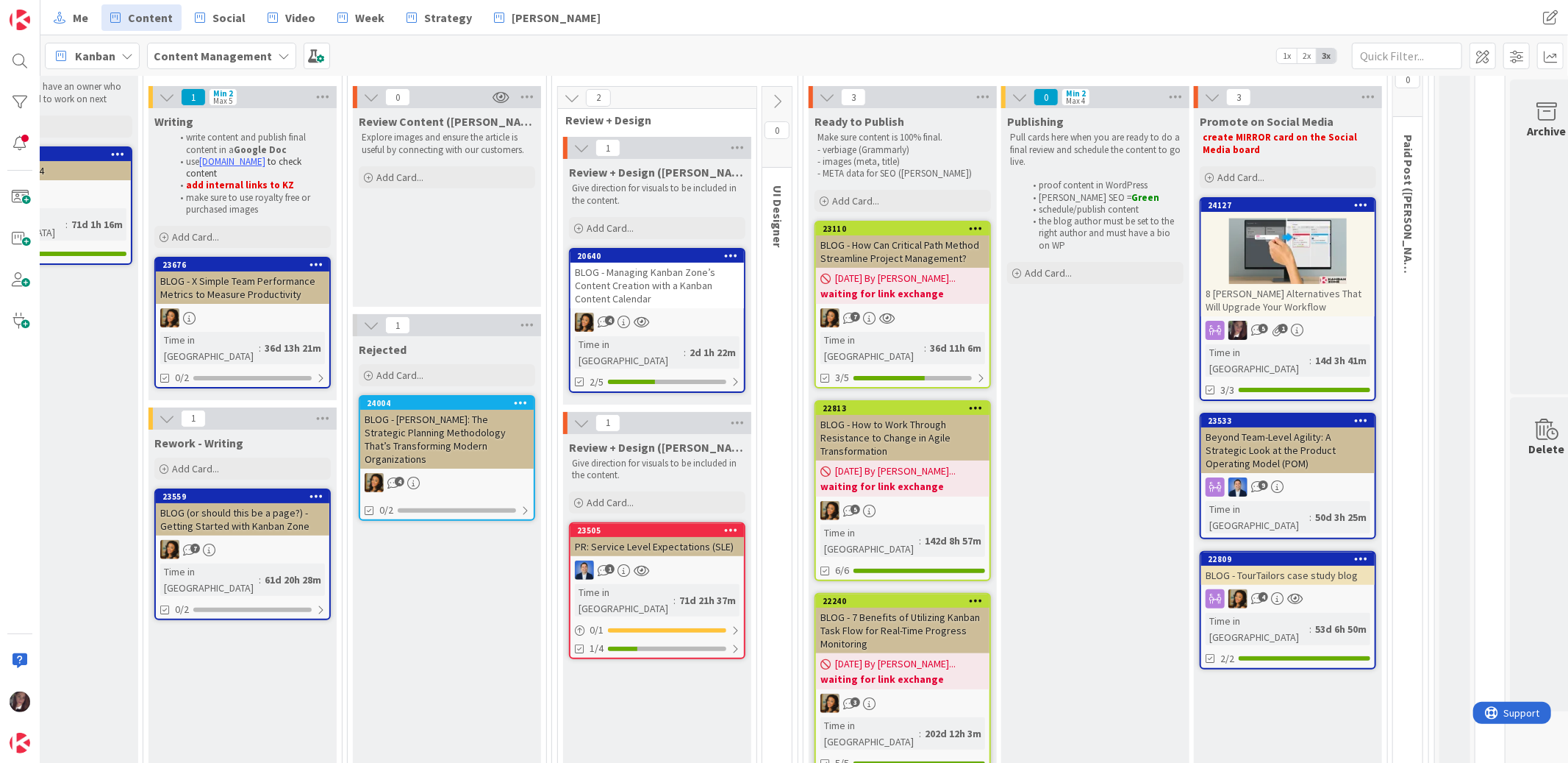
scroll to position [163, 261]
